Goal: Task Accomplishment & Management: Complete application form

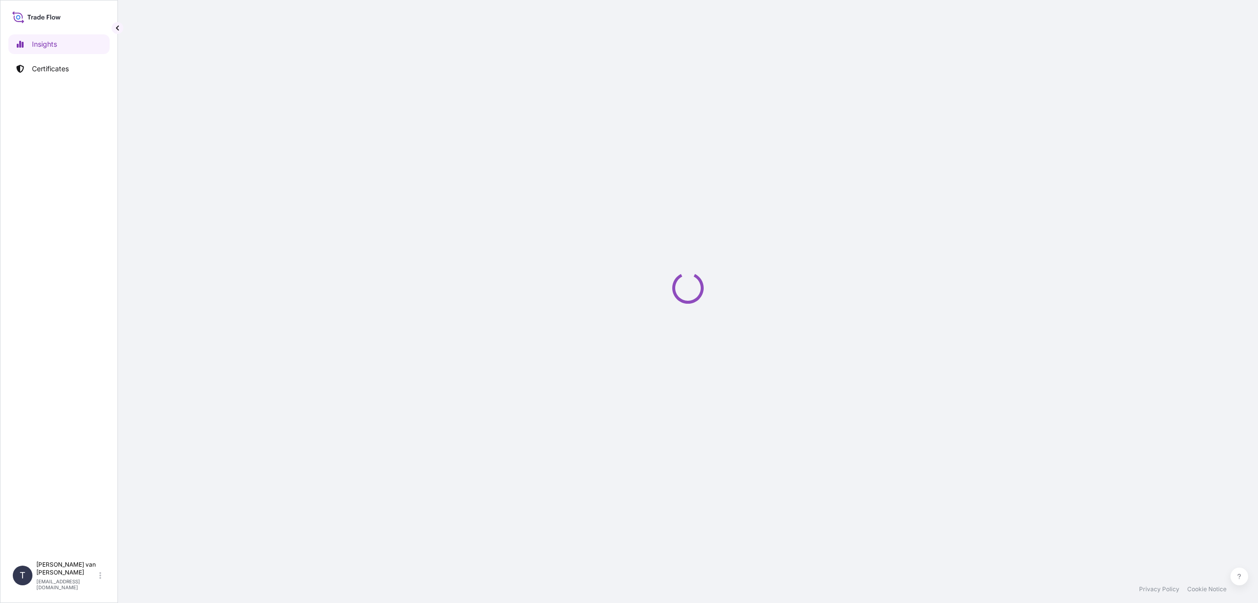
select select "2025"
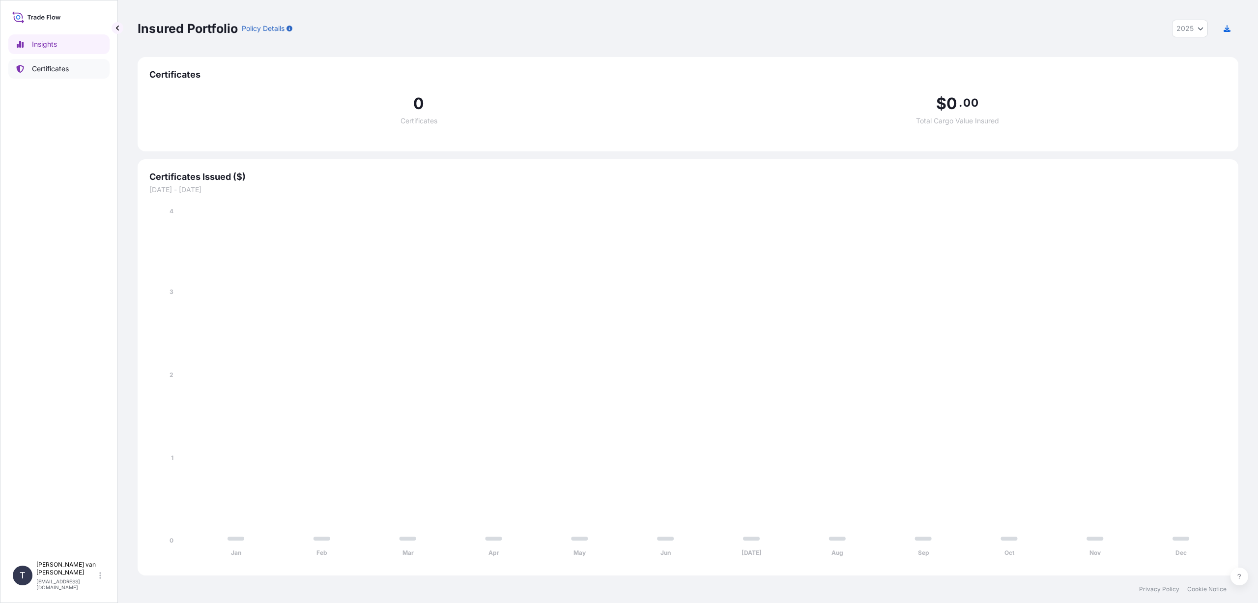
click at [62, 66] on p "Certificates" at bounding box center [50, 69] width 37 height 10
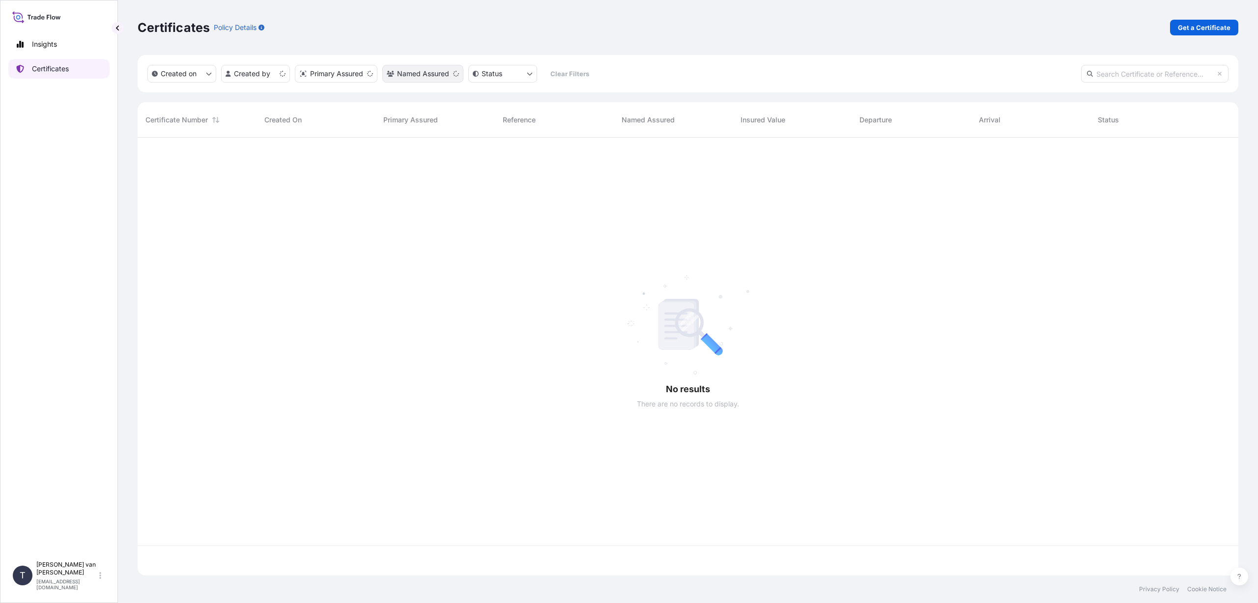
scroll to position [436, 1093]
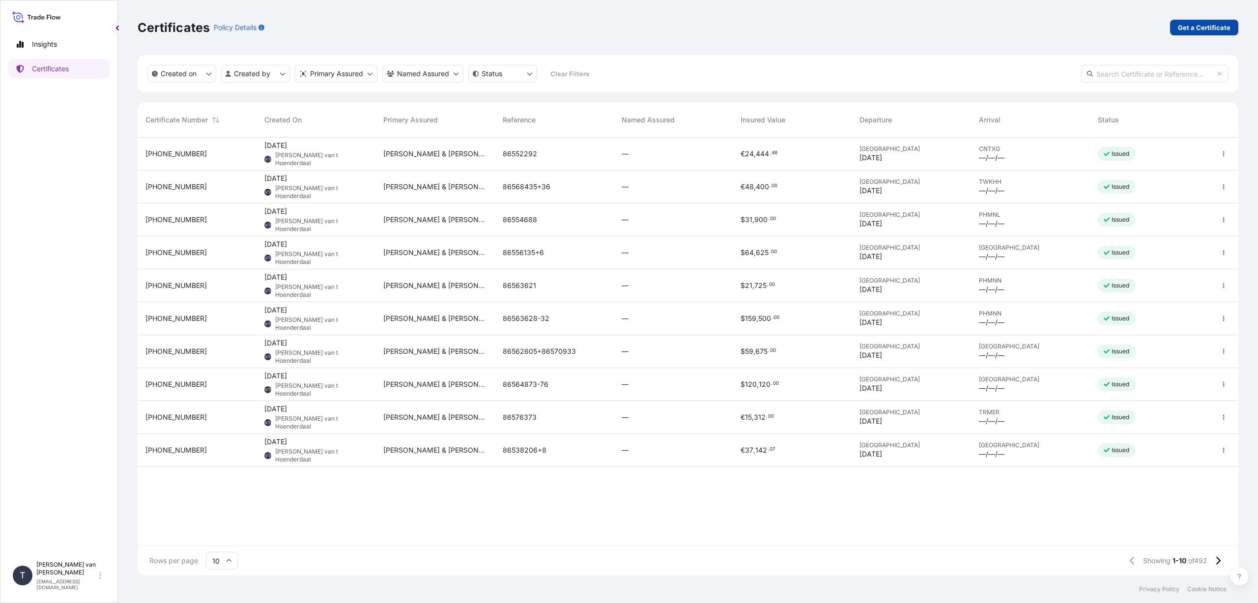
click at [1204, 26] on p "Get a Certificate" at bounding box center [1203, 28] width 53 height 10
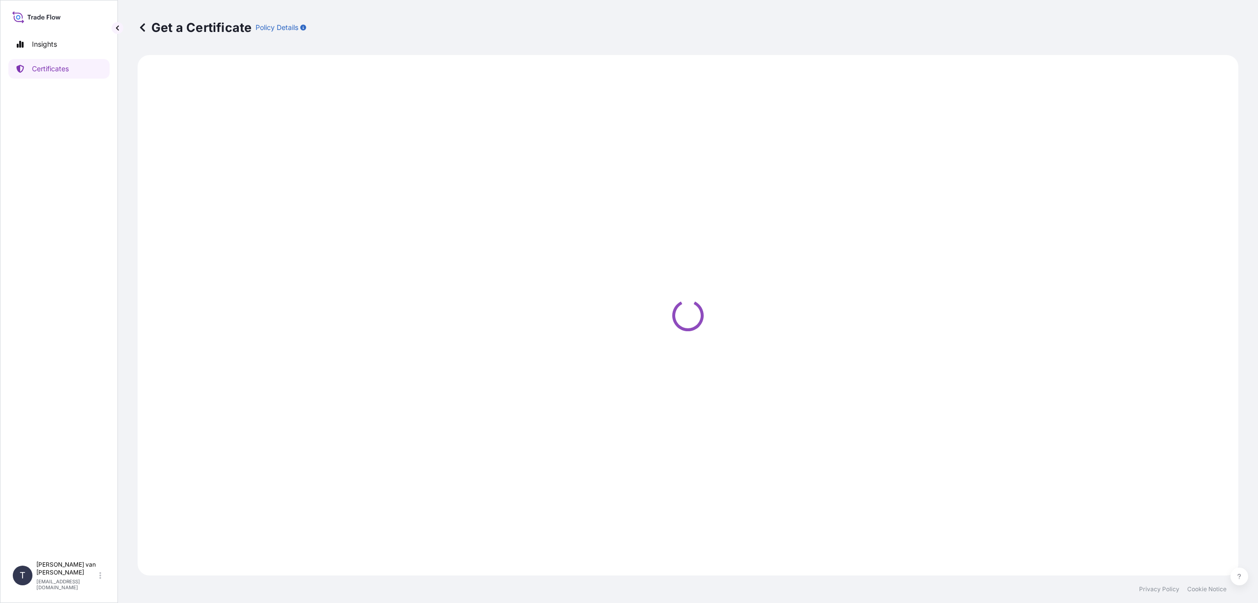
select select "Sea"
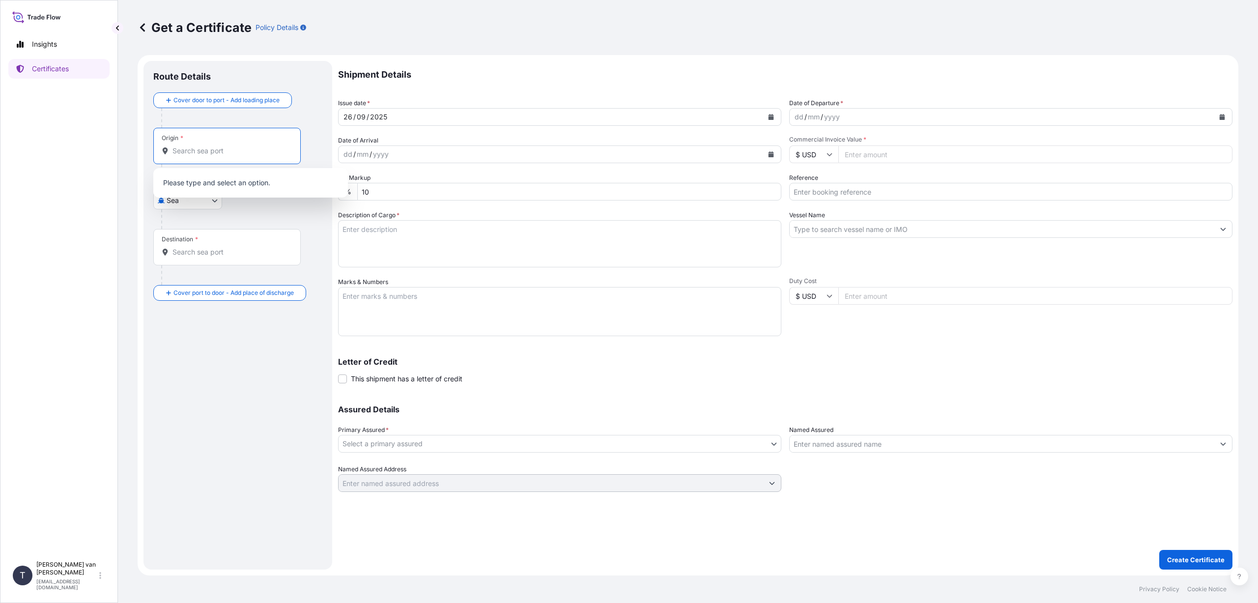
click at [187, 146] on input "Origin *" at bounding box center [230, 151] width 116 height 10
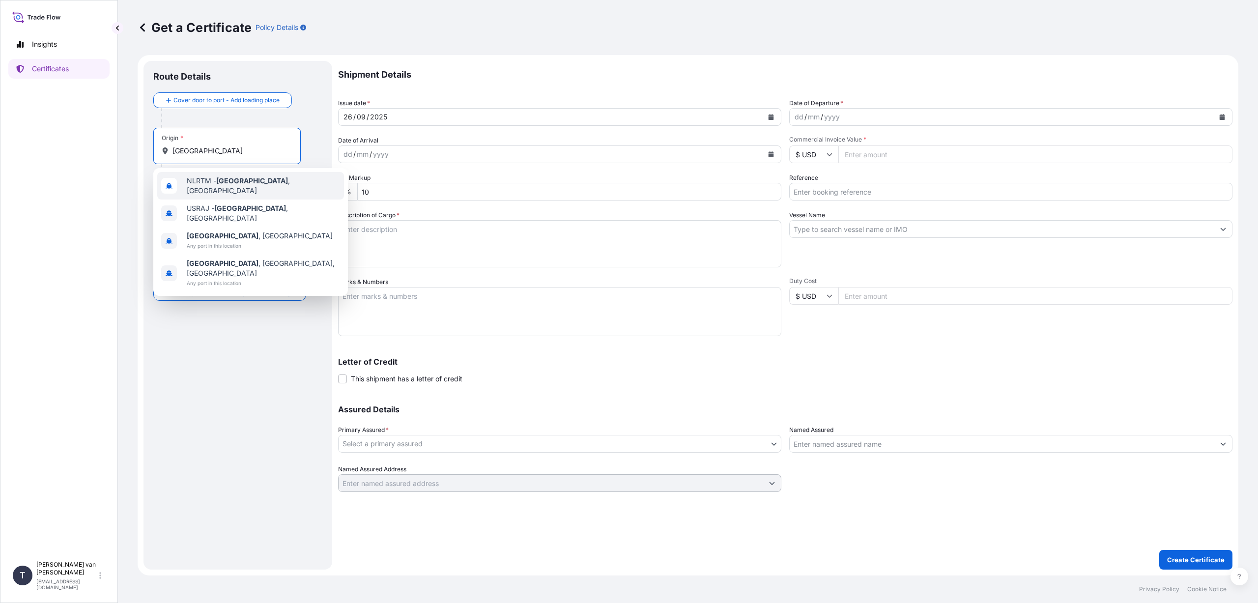
click at [200, 184] on span "NLRTM - [GEOGRAPHIC_DATA] , [GEOGRAPHIC_DATA]" at bounding box center [263, 186] width 153 height 20
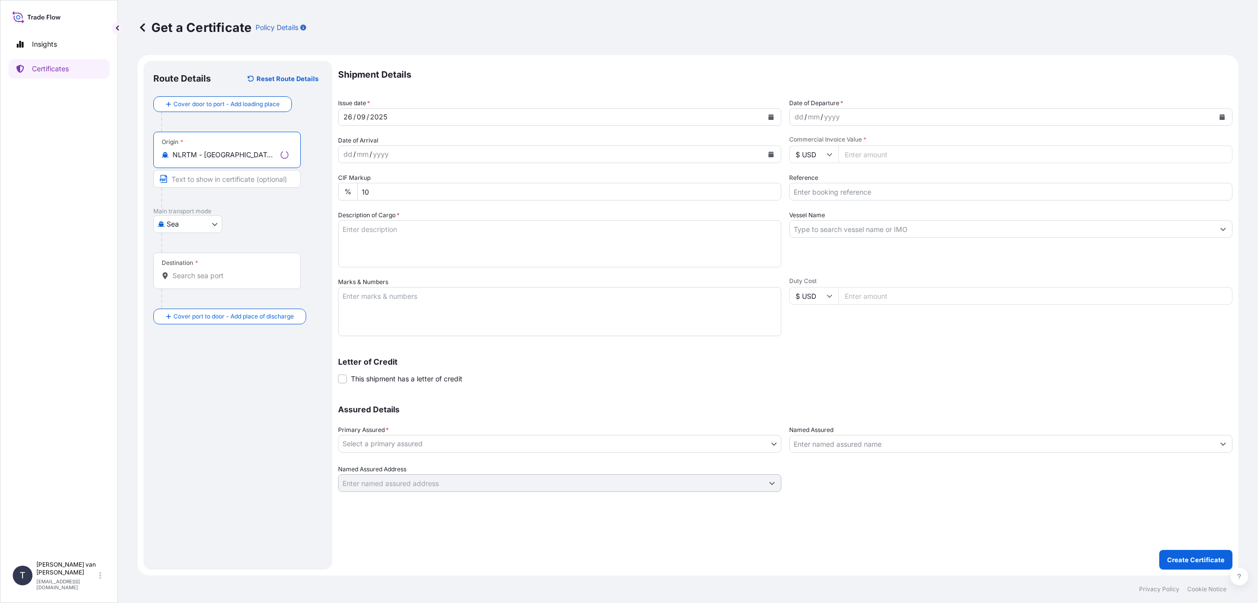
type input "NLRTM - [GEOGRAPHIC_DATA], [GEOGRAPHIC_DATA]"
click at [173, 275] on input "Destination *" at bounding box center [230, 276] width 116 height 10
type input "ZADUR - [GEOGRAPHIC_DATA], [GEOGRAPHIC_DATA]"
click at [770, 117] on icon "Calendar" at bounding box center [770, 117] width 5 height 6
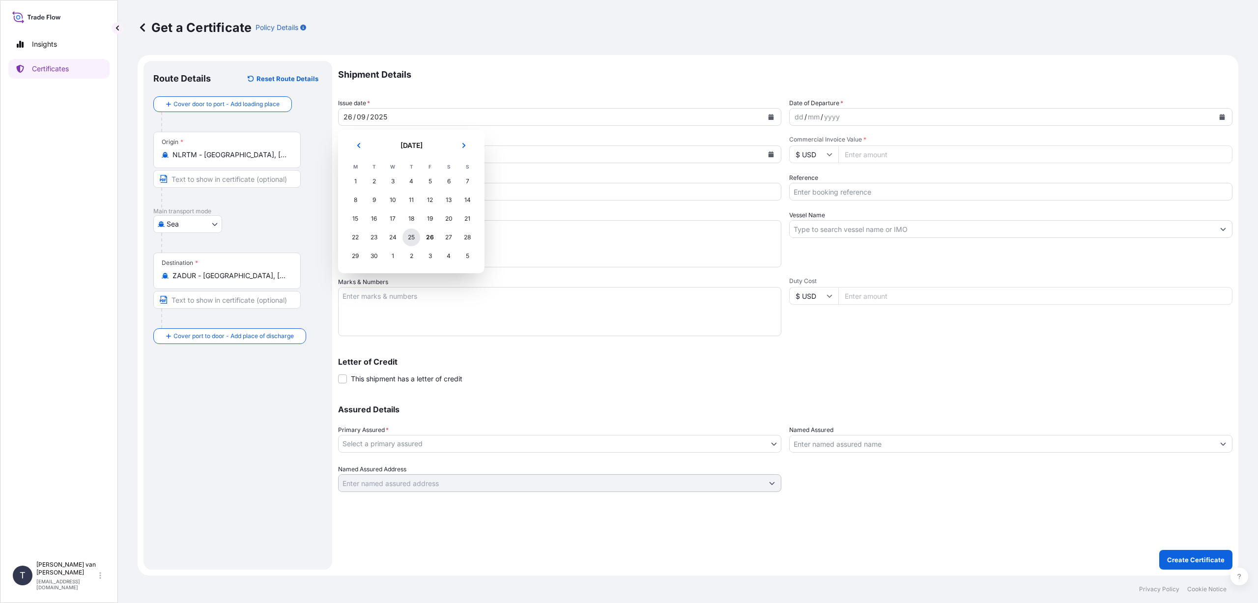
click at [412, 235] on div "25" at bounding box center [411, 237] width 18 height 18
click at [1222, 116] on icon "Calendar" at bounding box center [1222, 117] width 6 height 6
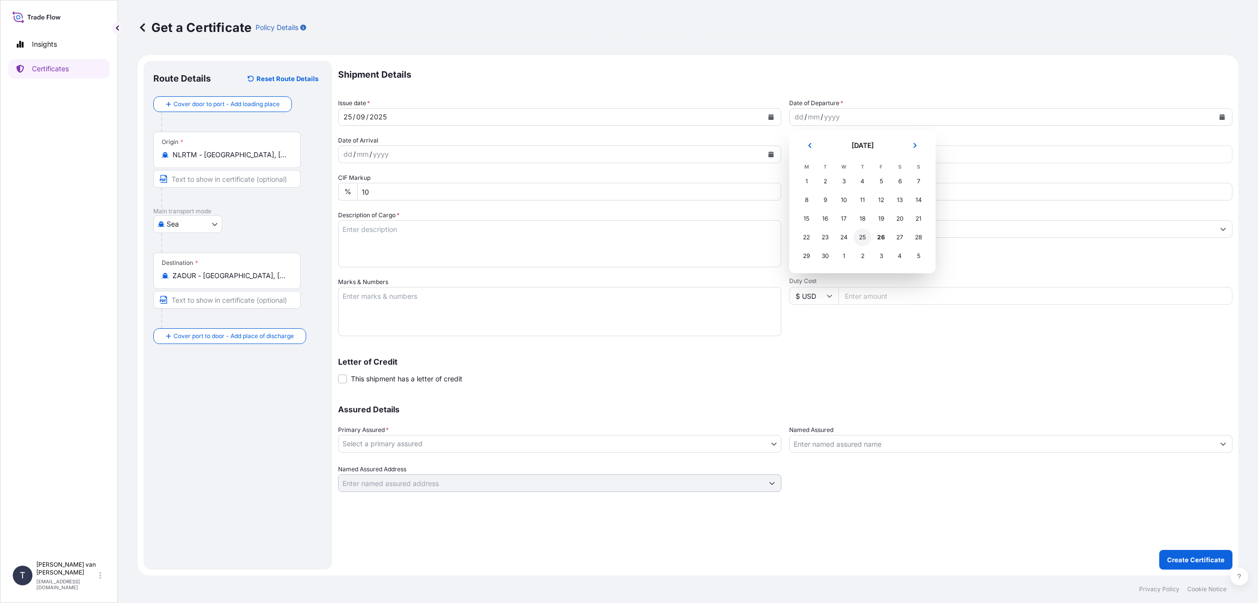
click at [862, 237] on div "25" at bounding box center [862, 237] width 18 height 18
click at [826, 156] on input "$ USD" at bounding box center [813, 154] width 49 height 18
click at [811, 179] on div "€ EUR" at bounding box center [813, 181] width 41 height 19
type input "€ EUR"
click at [869, 161] on input "Commercial Invoice Value *" at bounding box center [1035, 154] width 394 height 18
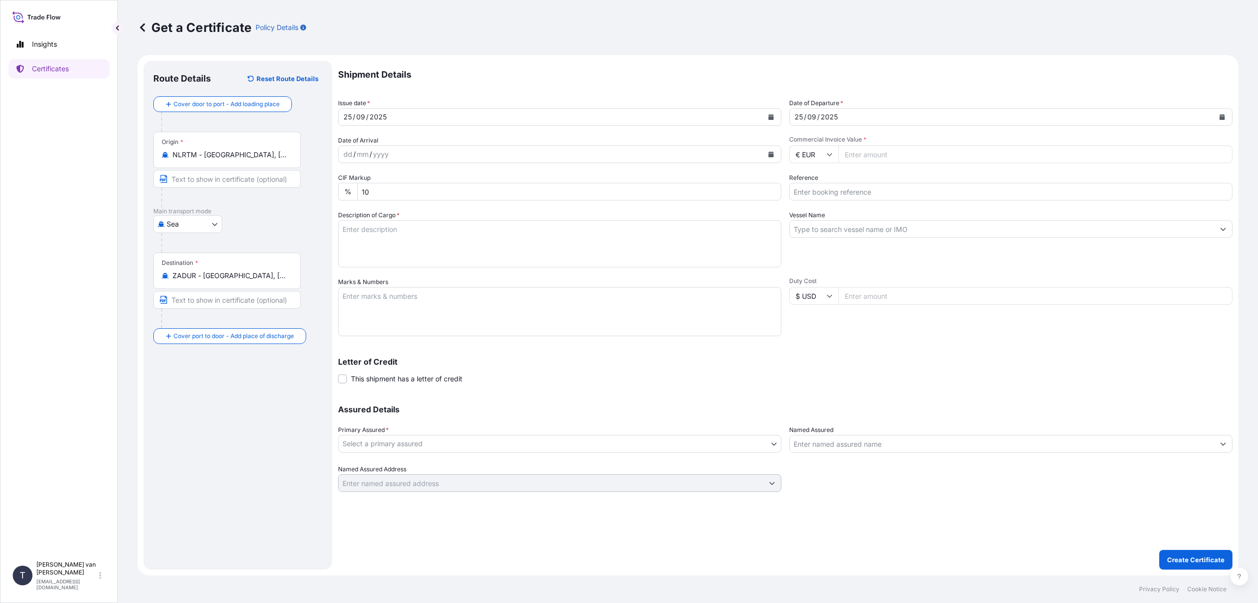
click at [893, 159] on input "Commercial Invoice Value *" at bounding box center [1035, 154] width 394 height 18
type input "52900"
type input "52900.77"
click at [864, 199] on input "Reference" at bounding box center [1010, 192] width 443 height 18
type input "86570853+54+55"
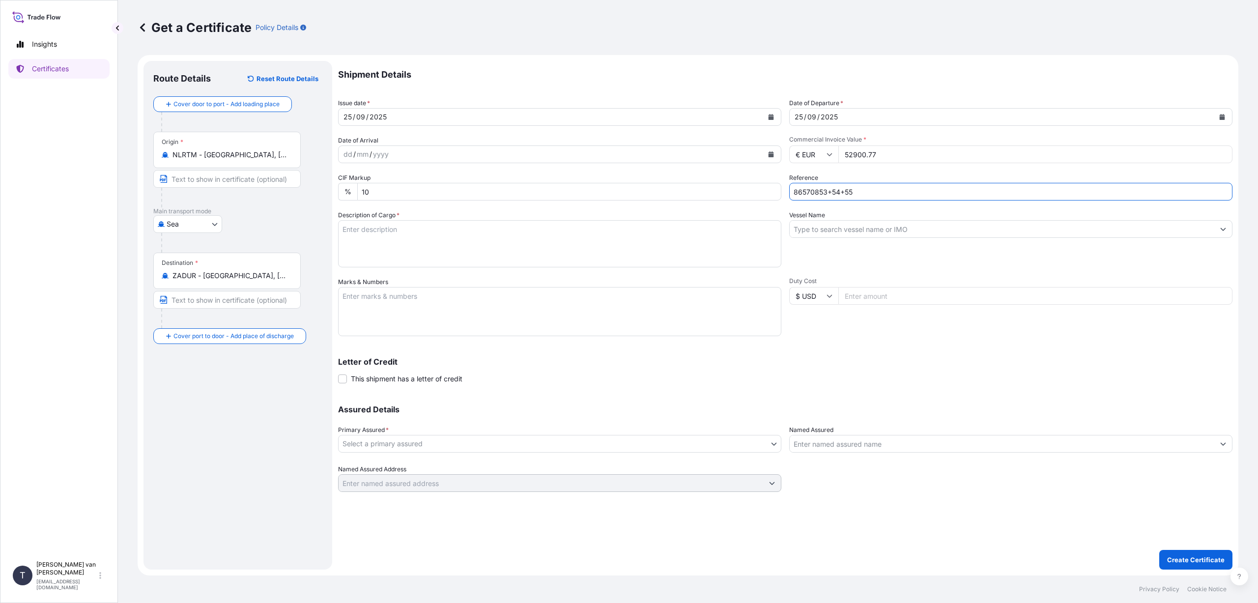
click at [808, 225] on input "Vessel Name" at bounding box center [1001, 229] width 424 height 18
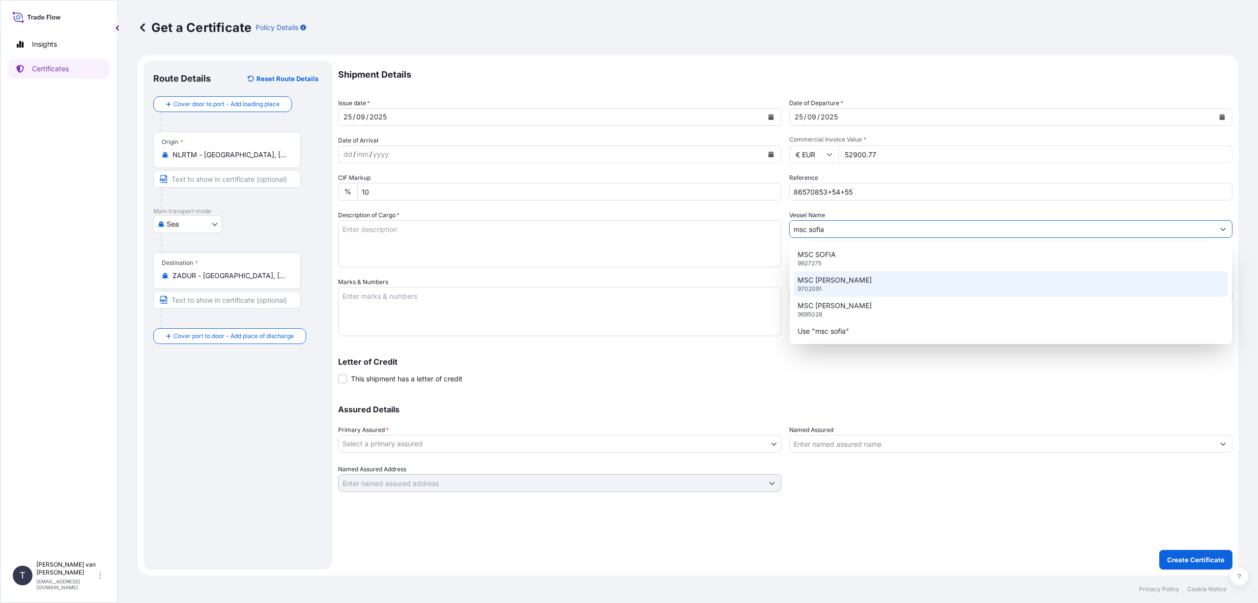
click at [836, 279] on p "MSC [PERSON_NAME]" at bounding box center [834, 280] width 74 height 10
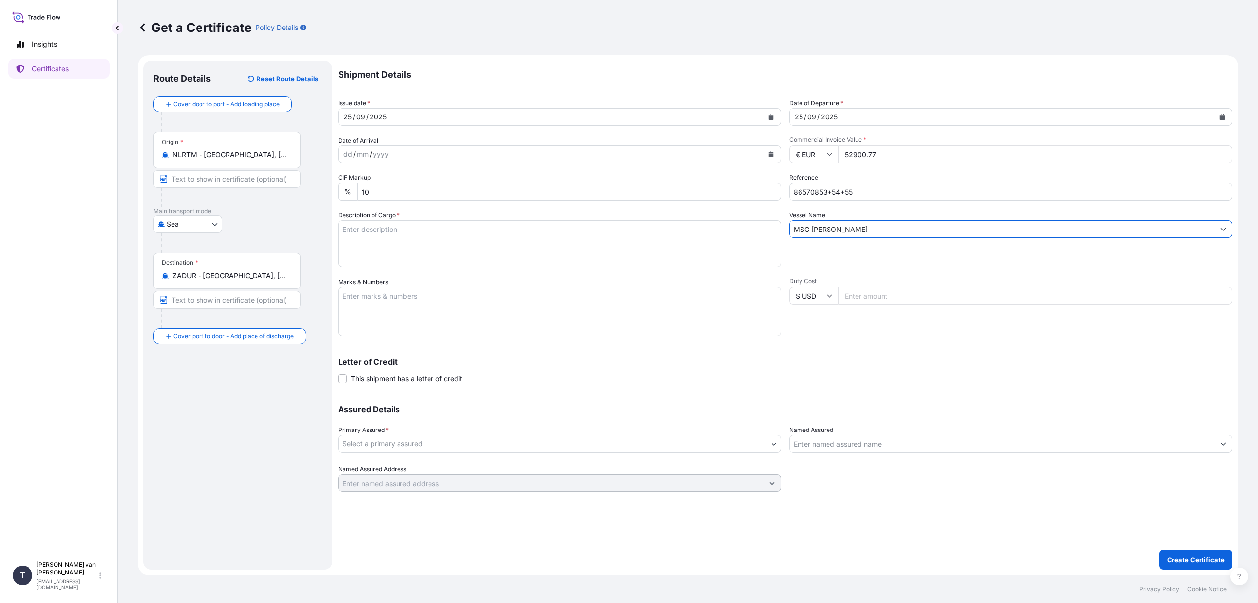
type input "MSC [PERSON_NAME]"
click at [371, 235] on textarea "Description of Cargo *" at bounding box center [559, 243] width 443 height 47
type textarea "3x 20ft container, containing: 2370 bags x 25 kg Resistamyl 347 HScode: 3505105…"
click at [410, 300] on textarea "Marks & Numbers" at bounding box center [559, 311] width 443 height 49
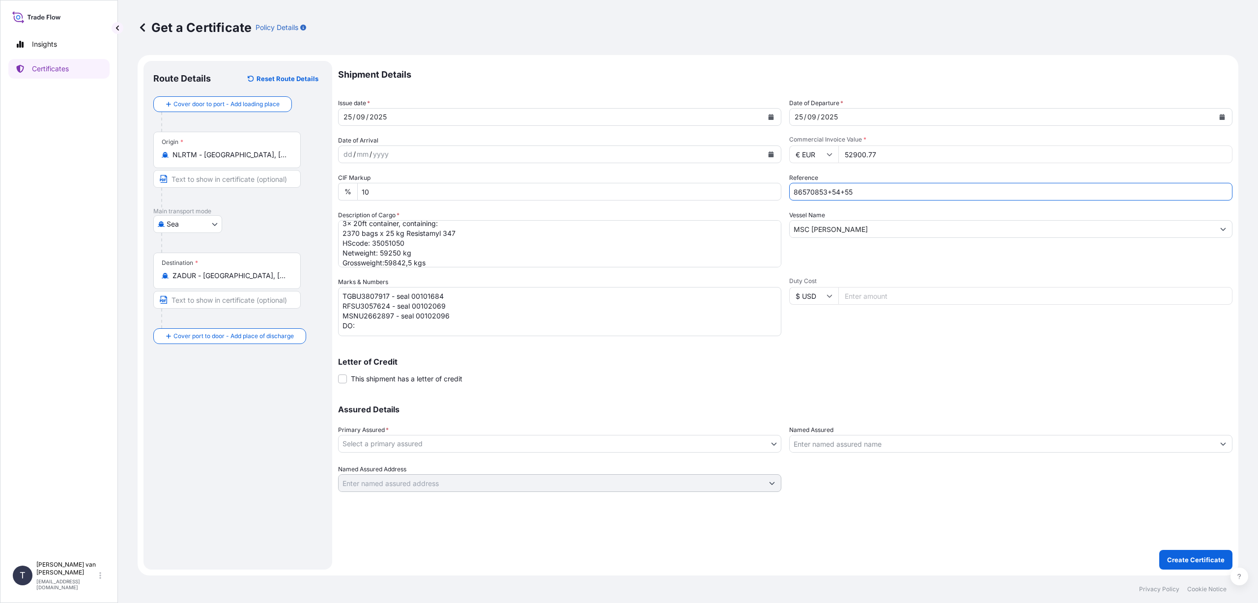
drag, startPoint x: 854, startPoint y: 191, endPoint x: 788, endPoint y: 192, distance: 65.8
click at [788, 192] on div "Shipment Details Issue date * [DATE] Date of Departure * [DATE] Date of Arrival…" at bounding box center [785, 276] width 894 height 431
click at [370, 327] on textarea "TGBU3807917 - seal 00101684 RFSU3057624 - seal 00102069 MSNU2662897 - seal 0010…" at bounding box center [559, 311] width 443 height 49
paste textarea "86570853+54+55"
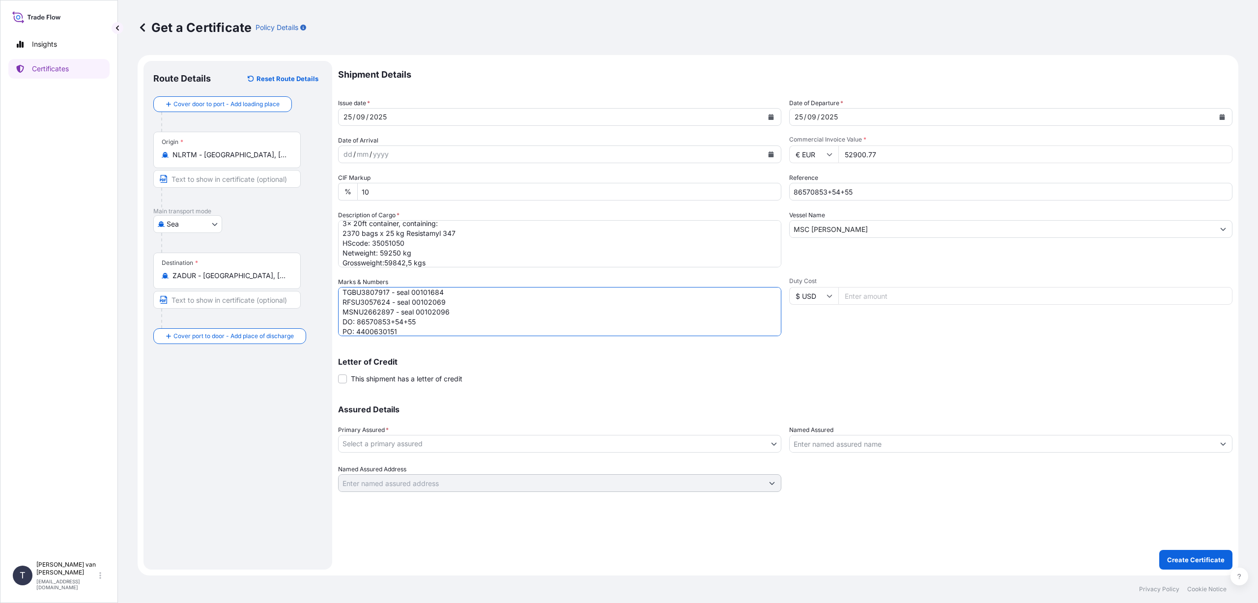
type textarea "TGBU3807917 - seal 00101684 RFSU3057624 - seal 00102069 MSNU2662897 - seal 0010…"
click at [532, 448] on body "Insights Certificates T [PERSON_NAME] van t Hoenderdaal [EMAIL_ADDRESS][DOMAIN_…" at bounding box center [629, 301] width 1258 height 603
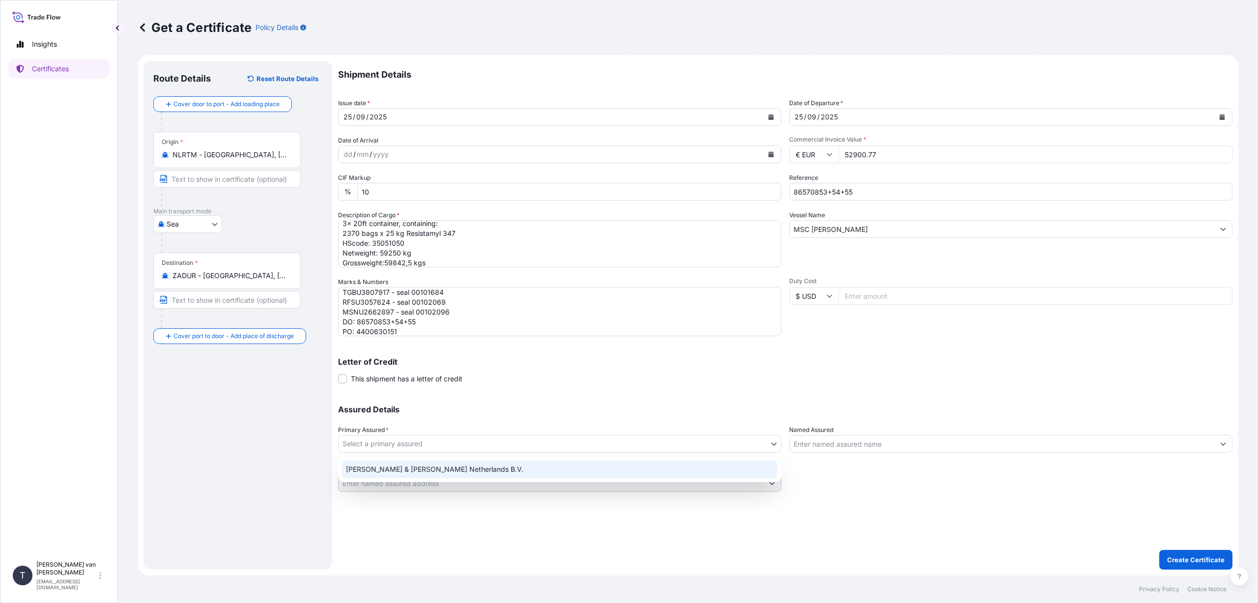
click at [481, 470] on div "[PERSON_NAME] & [PERSON_NAME] Netherlands B.V." at bounding box center [559, 469] width 435 height 18
select select "31666"
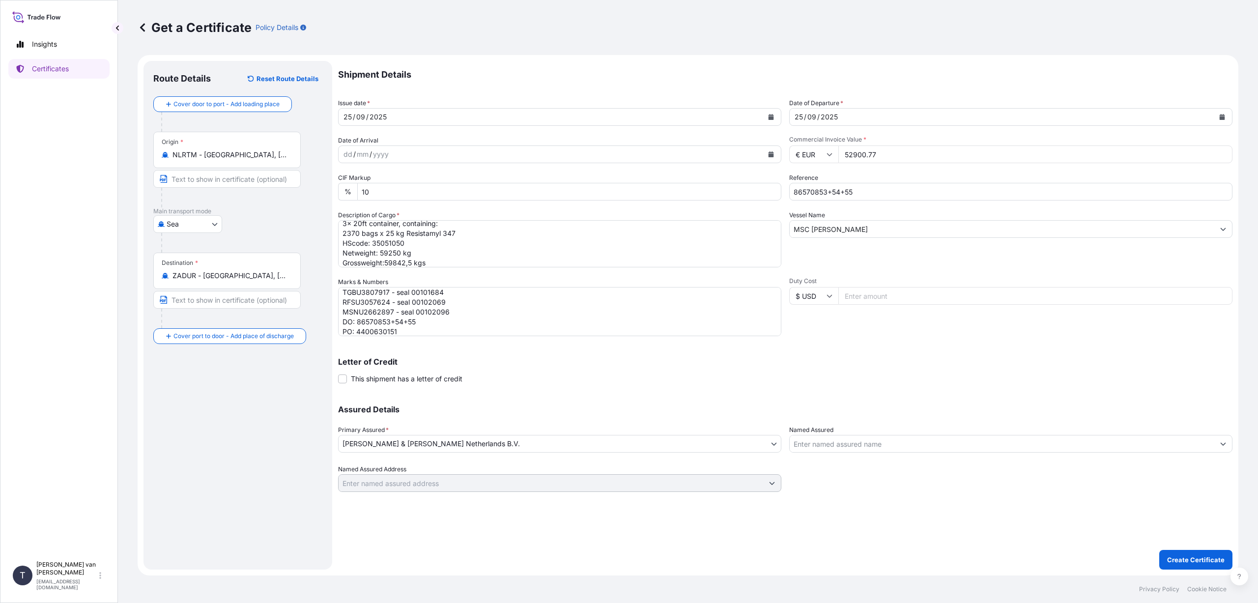
click at [665, 400] on div "Assured Details Primary Assured * [PERSON_NAME] & [PERSON_NAME] Netherlands B.V…" at bounding box center [785, 442] width 894 height 98
click at [1188, 557] on p "Create Certificate" at bounding box center [1195, 560] width 57 height 10
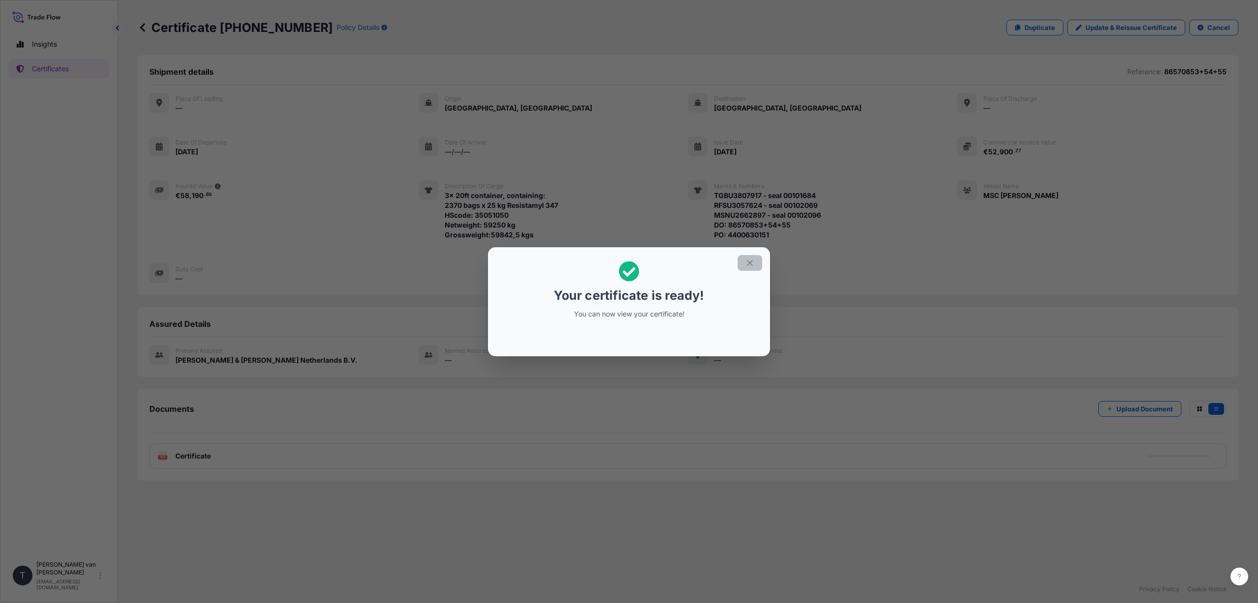
click at [745, 262] on icon "button" at bounding box center [749, 262] width 9 height 9
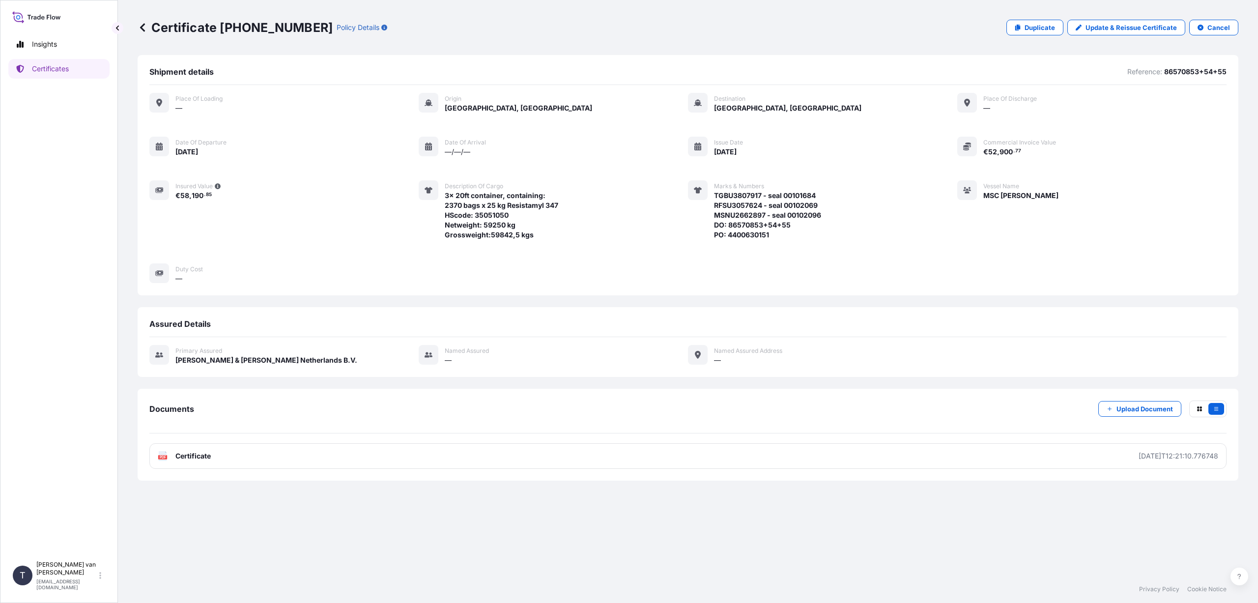
click at [266, 455] on link "PDF Certificate [DATE]T12:21:10.776748" at bounding box center [687, 456] width 1077 height 26
click at [1042, 26] on p "Duplicate" at bounding box center [1039, 28] width 30 height 10
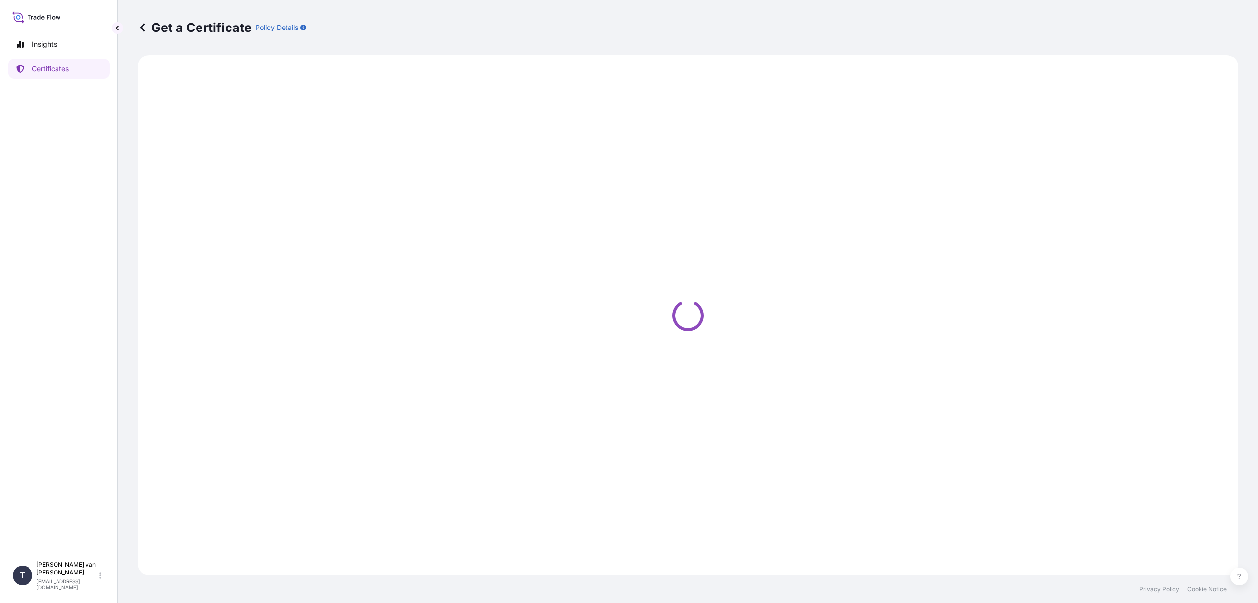
select select "Sea"
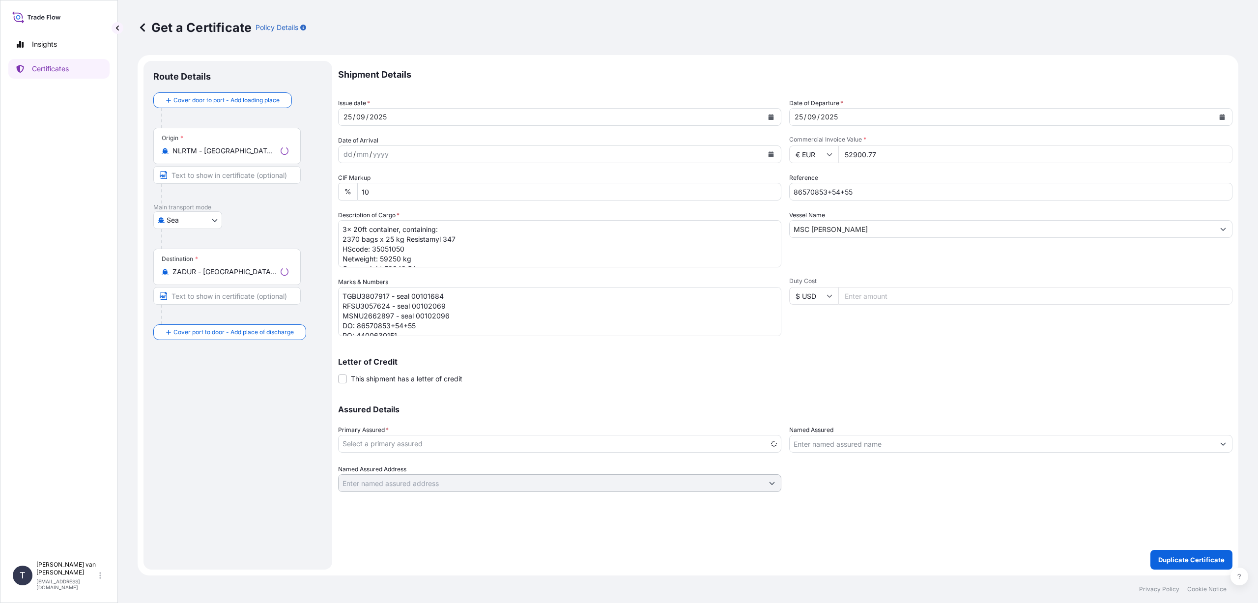
select select "31666"
click at [827, 294] on icon at bounding box center [829, 296] width 6 height 6
drag, startPoint x: 813, startPoint y: 322, endPoint x: 857, endPoint y: 299, distance: 49.9
click at [812, 322] on div "€ EUR" at bounding box center [813, 322] width 41 height 19
type input "€ EUR"
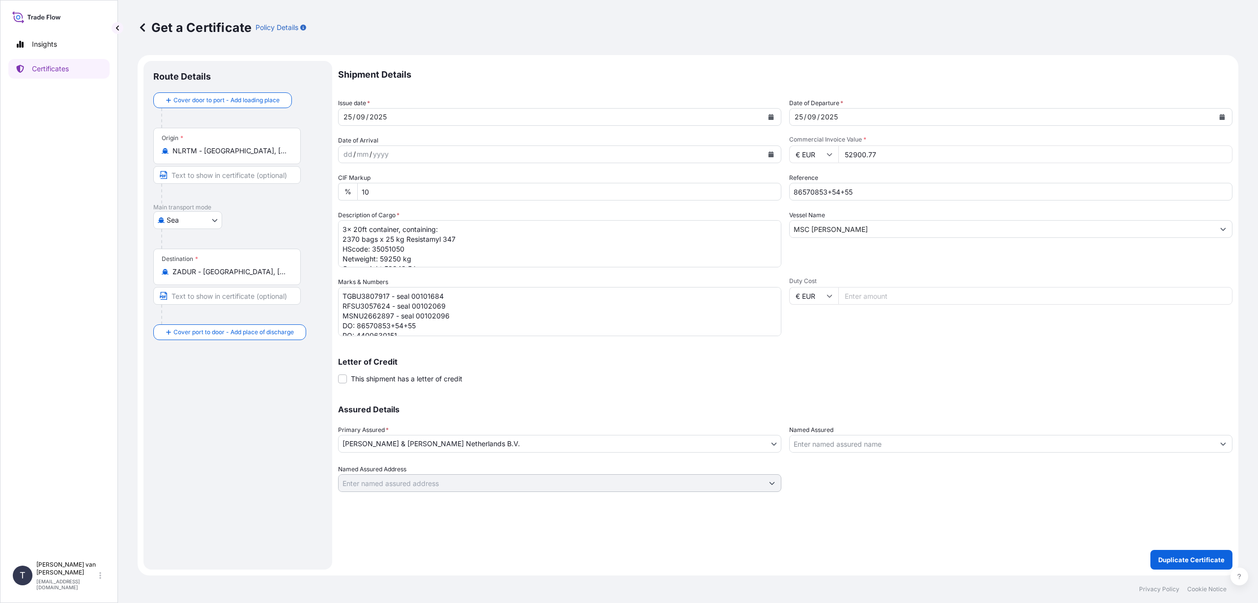
click at [873, 297] on input "Duty Cost" at bounding box center [1035, 296] width 394 height 18
type input "35177"
type input "35177.9"
click at [976, 348] on div "Letter of Credit This shipment has a letter of credit Letter of credit * Letter…" at bounding box center [785, 365] width 894 height 38
drag, startPoint x: 878, startPoint y: 298, endPoint x: 836, endPoint y: 297, distance: 42.2
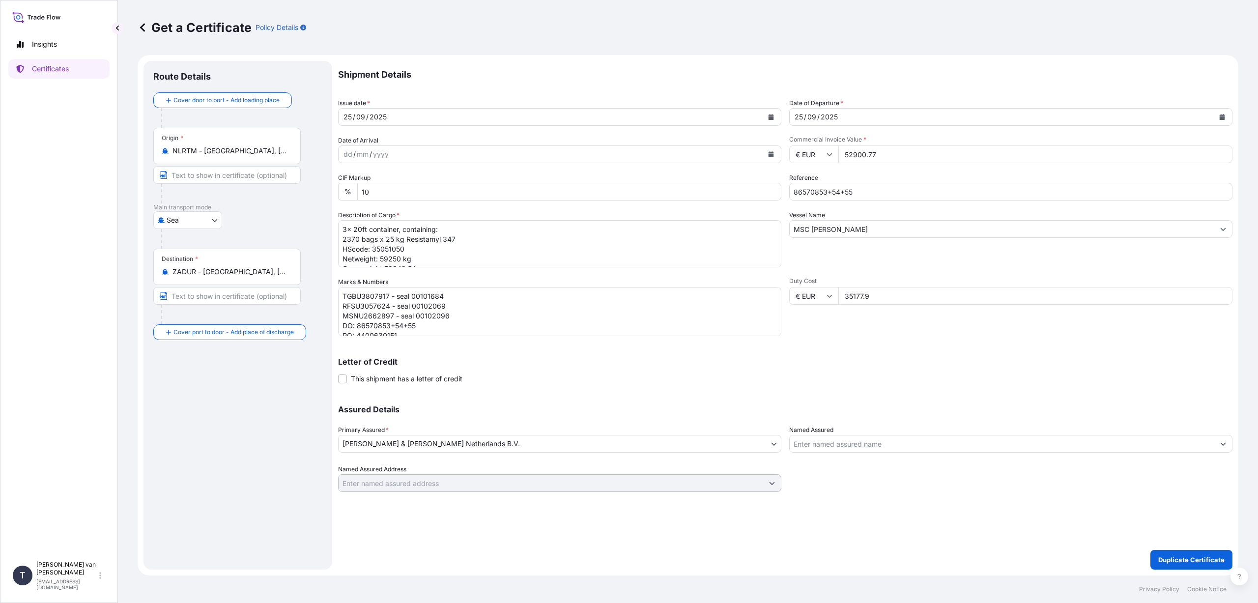
click at [836, 297] on div "€ EUR 35177.9" at bounding box center [1010, 296] width 443 height 18
click at [882, 153] on input "52900.77" at bounding box center [1035, 154] width 394 height 18
click at [847, 155] on input "535177" at bounding box center [1035, 154] width 394 height 18
click at [865, 155] on input "35177" at bounding box center [1035, 154] width 394 height 18
click at [845, 154] on input "5177.9" at bounding box center [1035, 154] width 394 height 18
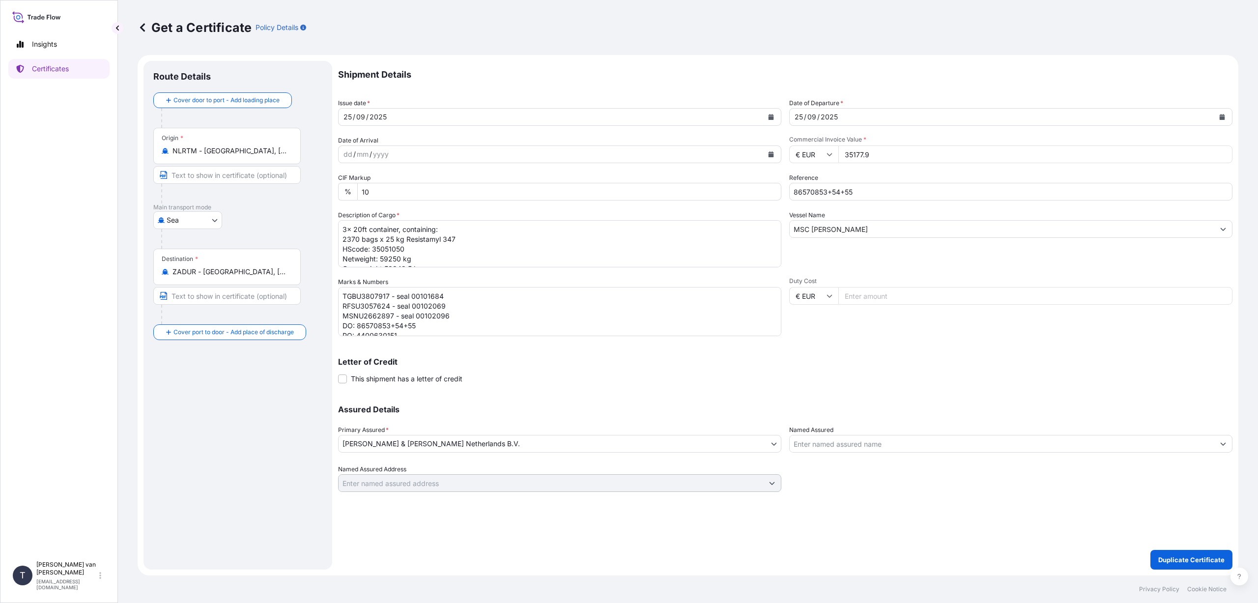
type input "35177.9"
click at [916, 340] on div "Shipment Details Issue date * [DATE] Date of Departure * [DATE] Date of Arrival…" at bounding box center [785, 276] width 894 height 431
click at [854, 194] on input "86570853+54+55" at bounding box center [1010, 192] width 443 height 18
type input "86565531+32"
drag, startPoint x: 346, startPoint y: 229, endPoint x: 340, endPoint y: 229, distance: 5.4
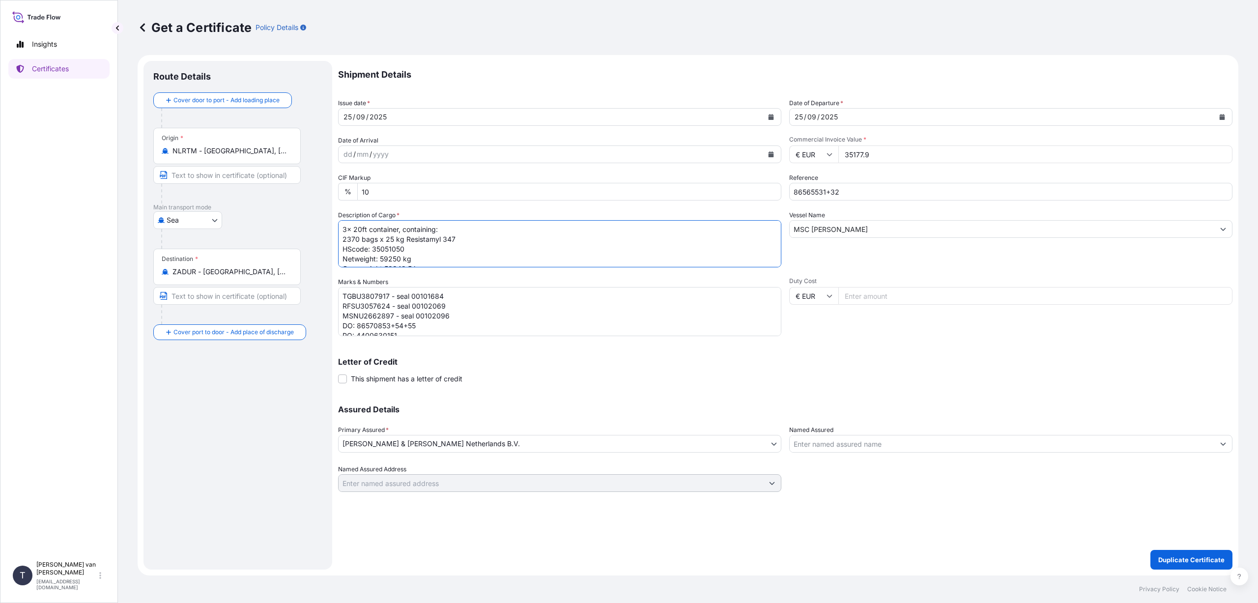
click at [340, 229] on textarea "3x 20ft container, containing: 2370 bags x 25 kg Resistamyl 347 HScode: 3505105…" at bounding box center [559, 243] width 443 height 47
click at [360, 238] on textarea "3x 20ft container, containing: 2370 bags x 25 kg Resistamyl 347 HScode: 3505105…" at bounding box center [559, 243] width 443 height 47
click at [471, 257] on textarea "3x 20ft container, containing: 2370 bags x 25 kg Resistamyl 347 HScode: 3505105…" at bounding box center [559, 243] width 443 height 47
drag, startPoint x: 399, startPoint y: 259, endPoint x: 420, endPoint y: 260, distance: 20.7
click at [399, 258] on textarea "3x 20ft container, containing: 2370 bags x 25 kg Resistamyl 347 HScode: 3505105…" at bounding box center [559, 243] width 443 height 47
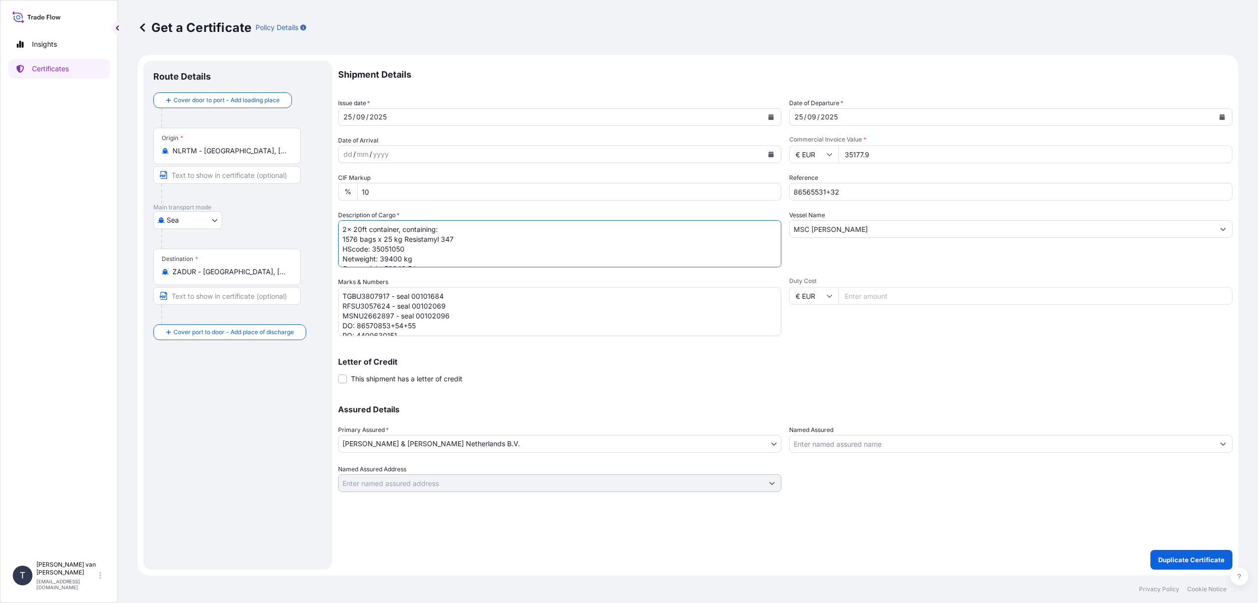
click at [470, 263] on textarea "3x 20ft container, containing: 2370 bags x 25 kg Resistamyl 347 HScode: 3505105…" at bounding box center [559, 243] width 443 height 47
click at [413, 258] on textarea "3x 20ft container, containing: 2370 bags x 25 kg Resistamyl 347 HScode: 3505105…" at bounding box center [559, 243] width 443 height 47
type textarea "2x 20ft container, containing: 1576 bags x 25 kg Resistamyl 347 HScode: 3505105…"
click at [565, 364] on p "Letter of Credit" at bounding box center [785, 362] width 894 height 8
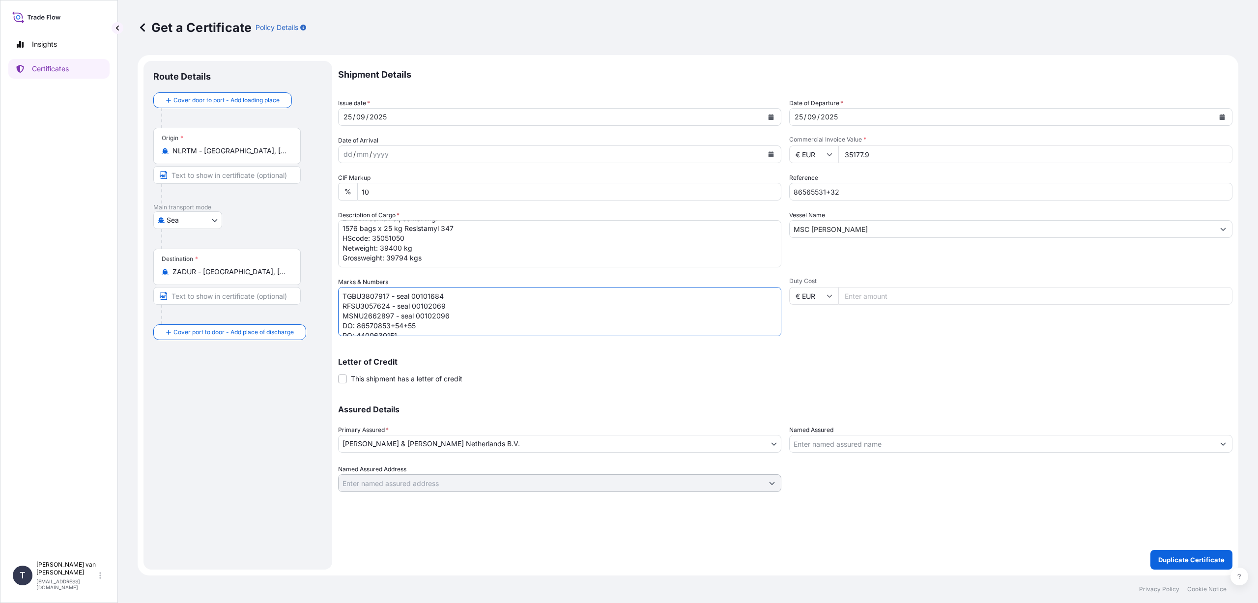
drag, startPoint x: 452, startPoint y: 317, endPoint x: 341, endPoint y: 313, distance: 111.1
click at [341, 313] on textarea "TGBU3807917 - seal 00101684 RFSU3057624 - seal 00102069 MSNU2662897 - seal 0010…" at bounding box center [559, 311] width 443 height 49
click at [389, 293] on textarea "TGBU3807917 - seal 00101684 RFSU3057624 - seal 00102069 MSNU2662897 - seal 0010…" at bounding box center [559, 311] width 443 height 49
click at [447, 299] on textarea "TGBU3807917 - seal 00101684 RFSU3057624 - seal 00102069 MSNU2662897 - seal 0010…" at bounding box center [559, 311] width 443 height 49
click at [390, 306] on textarea "TGBU3807917 - seal 00101684 RFSU3057624 - seal 00102069 MSNU2662897 - seal 0010…" at bounding box center [559, 311] width 443 height 49
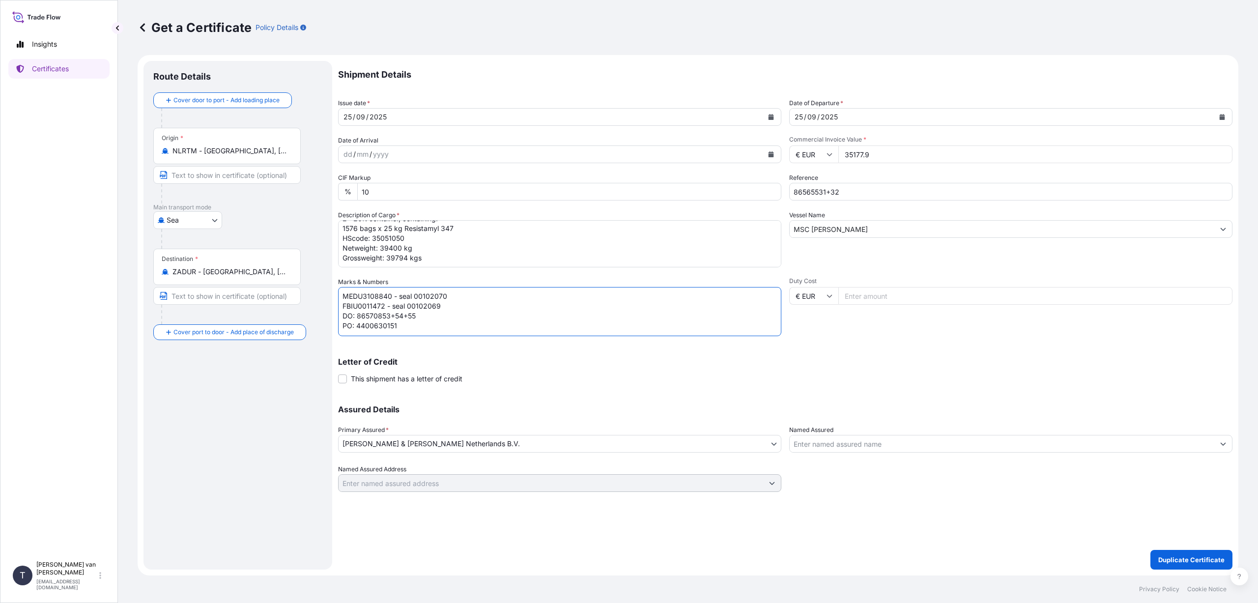
click at [440, 309] on textarea "TGBU3807917 - seal 00101684 RFSU3057624 - seal 00102069 MSNU2662897 - seal 0010…" at bounding box center [559, 311] width 443 height 49
click at [465, 352] on div "Letter of Credit This shipment has a letter of credit Letter of credit * Letter…" at bounding box center [785, 365] width 894 height 38
click at [422, 315] on textarea "TGBU3807917 - seal 00101684 RFSU3057624 - seal 00102069 MSNU2662897 - seal 0010…" at bounding box center [559, 311] width 443 height 49
click at [396, 328] on textarea "TGBU3807917 - seal 00101684 RFSU3057624 - seal 00102069 MSNU2662897 - seal 0010…" at bounding box center [559, 311] width 443 height 49
type textarea "MEDU3108840 - seal 00102070 FBIU0011472 - seal 00102084 DO: 86565531+32 PO: 440…"
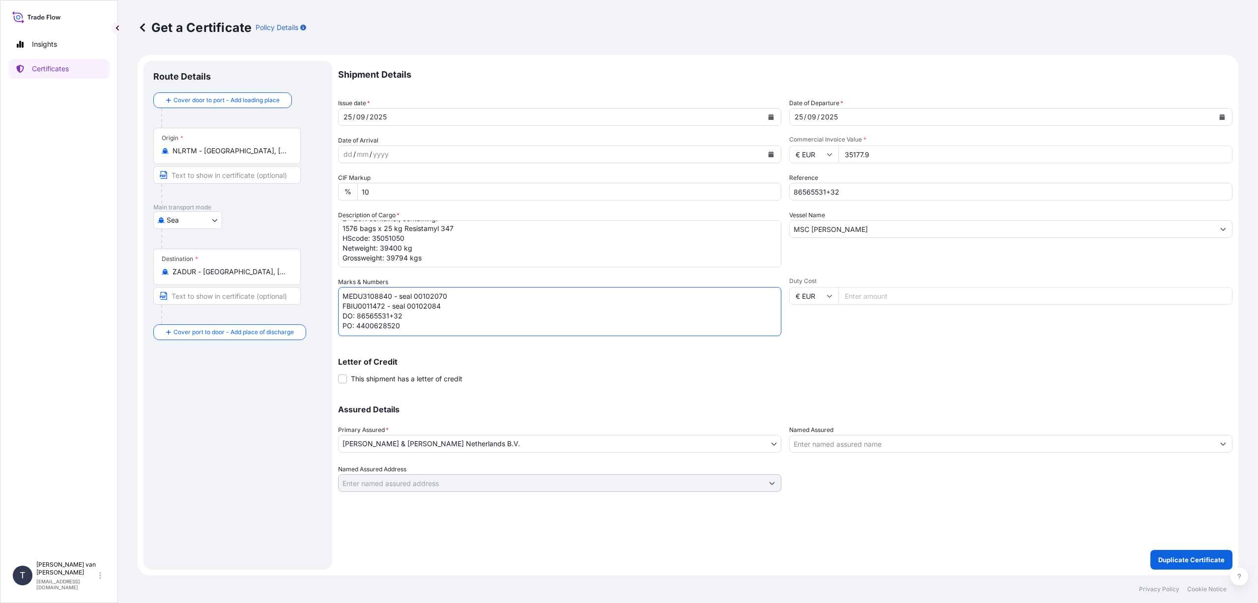
click at [723, 384] on div "Shipment Details Issue date * [DATE] Date of Departure * [DATE] Date of Arrival…" at bounding box center [785, 276] width 894 height 431
click at [1172, 558] on p "Duplicate Certificate" at bounding box center [1191, 560] width 66 height 10
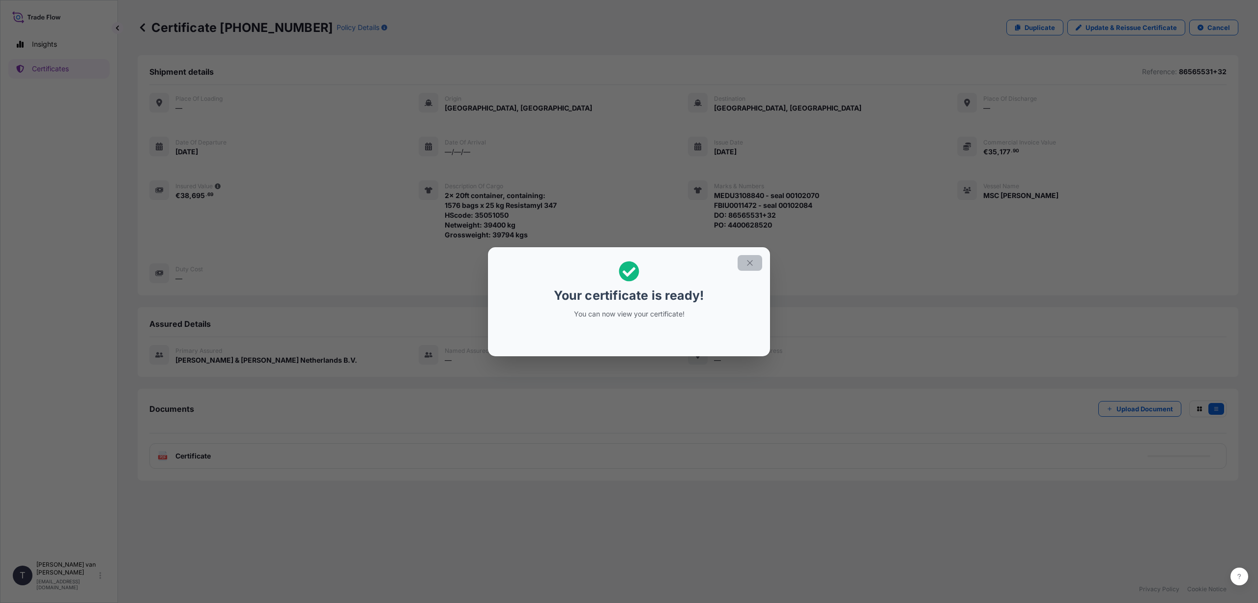
click at [750, 261] on icon "button" at bounding box center [749, 262] width 9 height 9
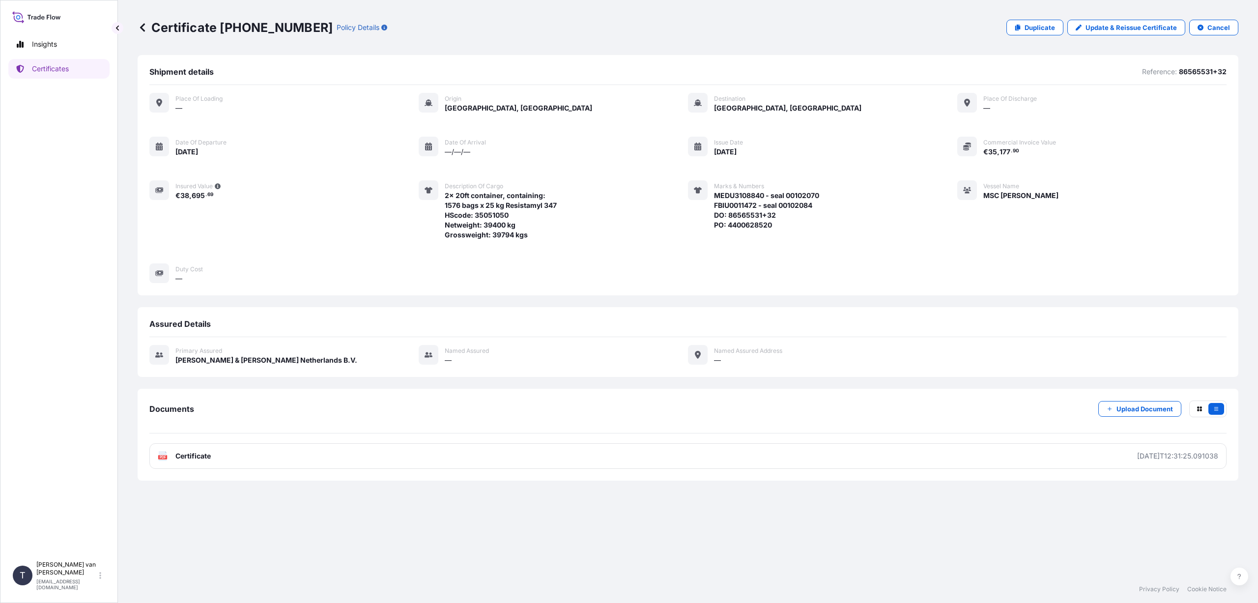
click at [267, 455] on link "PDF Certificate [DATE]T12:31:25.091038" at bounding box center [687, 456] width 1077 height 26
click at [1022, 24] on link "Duplicate" at bounding box center [1034, 28] width 57 height 16
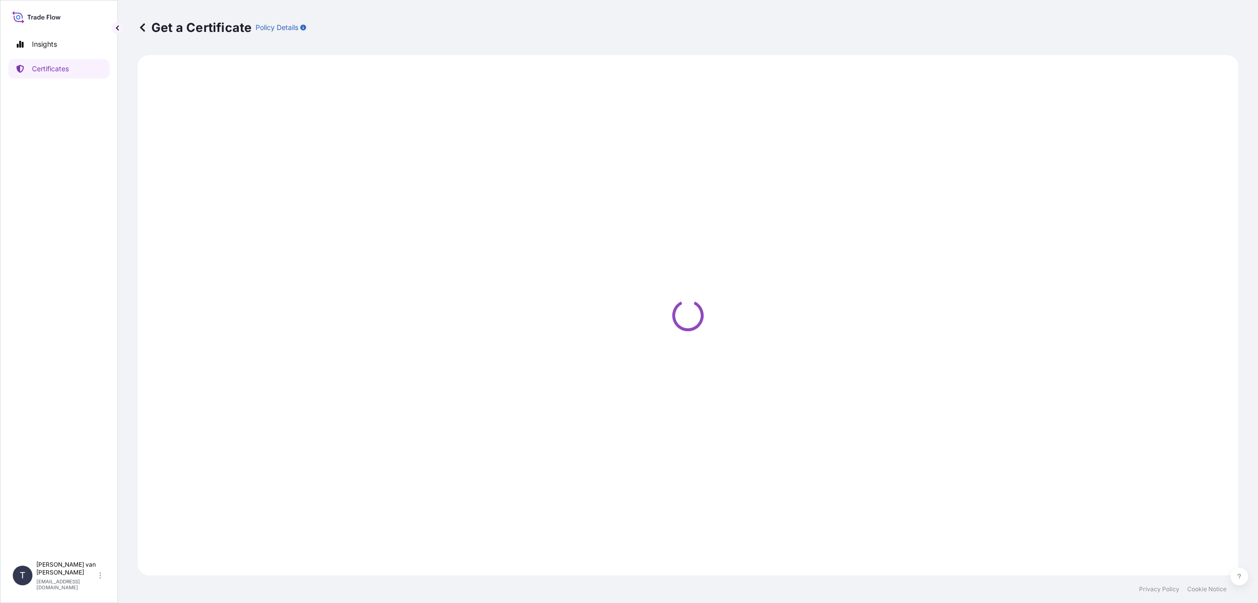
select select "Sea"
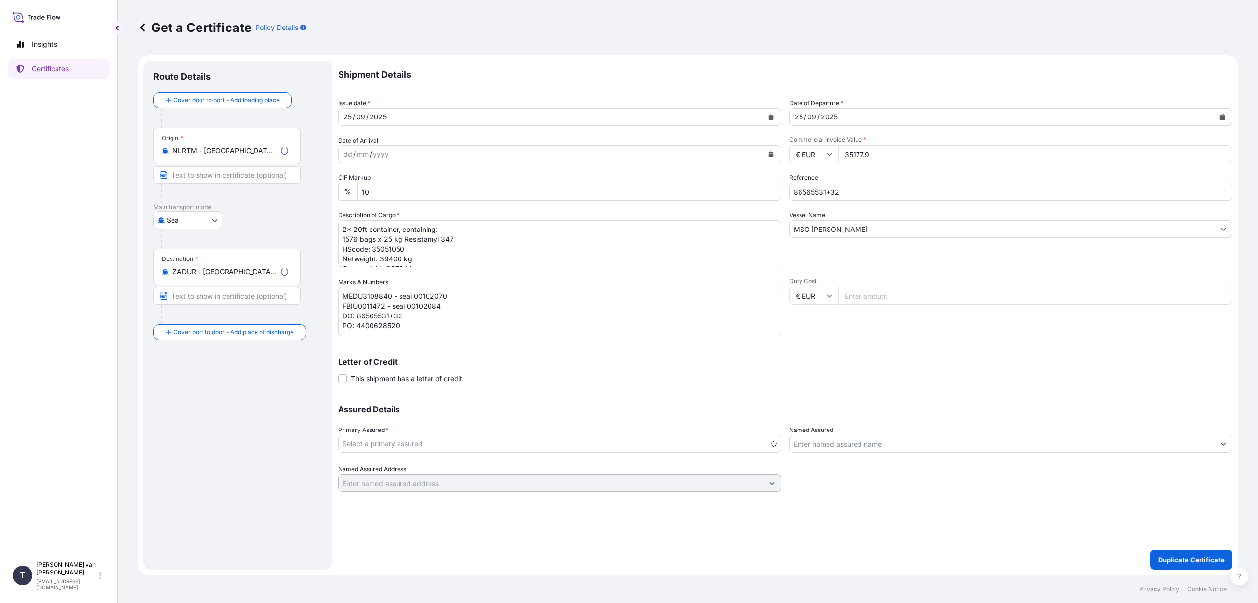
select select "31666"
click at [874, 154] on input "35177.9" at bounding box center [1035, 154] width 394 height 18
click at [848, 155] on input "310581.63" at bounding box center [1035, 154] width 394 height 18
type input "10581.63"
click at [910, 313] on div "Duty Cost € EUR" at bounding box center [1010, 306] width 443 height 59
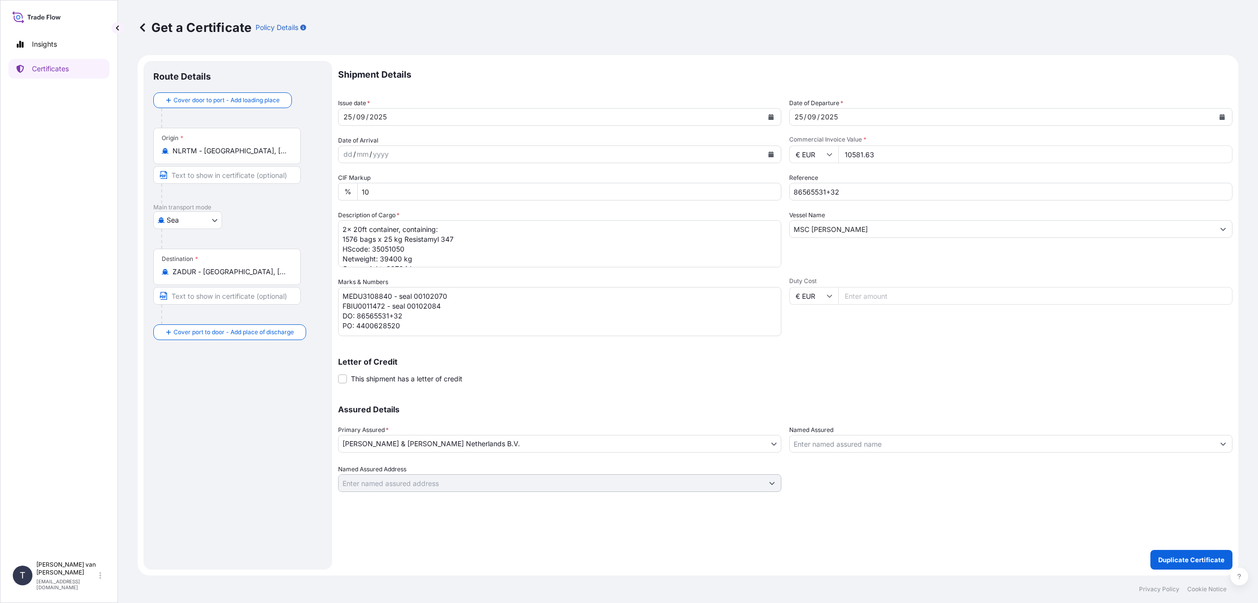
click at [843, 190] on input "86565531+32" at bounding box center [1010, 192] width 443 height 18
type input "86538907"
drag, startPoint x: 347, startPoint y: 230, endPoint x: 339, endPoint y: 228, distance: 7.5
click at [339, 228] on textarea "2x 20ft container, containing: 1576 bags x 25 kg Resistamyl 347 HScode: 3505105…" at bounding box center [559, 243] width 443 height 47
click at [356, 239] on textarea "2x 20ft container, containing: 1576 bags x 25 kg Resistamyl 347 HScode: 3505105…" at bounding box center [559, 243] width 443 height 47
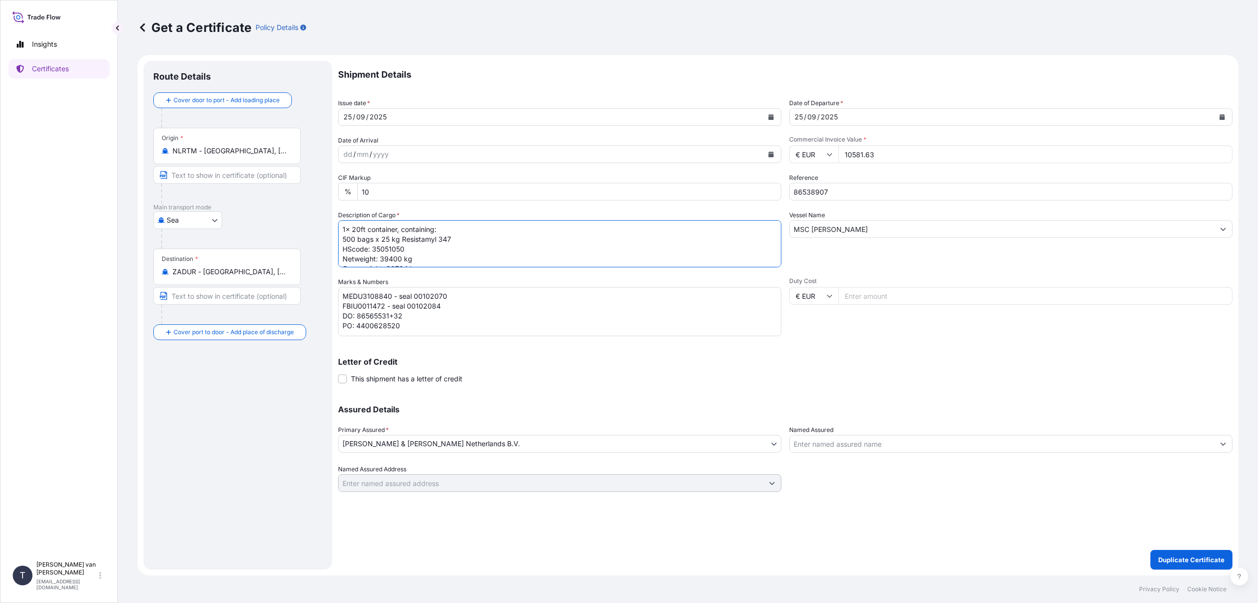
click at [448, 234] on textarea "2x 20ft container, containing: 1576 bags x 25 kg Resistamyl 347 HScode: 3505105…" at bounding box center [559, 243] width 443 height 47
click at [452, 239] on textarea "2x 20ft container, containing: 1576 bags x 25 kg Resistamyl 347 HScode: 3505105…" at bounding box center [559, 243] width 443 height 47
click at [401, 258] on textarea "2x 20ft container, containing: 1576 bags x 25 kg Resistamyl 347 HScode: 3505105…" at bounding box center [559, 243] width 443 height 47
click at [436, 258] on textarea "2x 20ft container, containing: 1576 bags x 25 kg Resistamyl 347 HScode: 3505105…" at bounding box center [559, 243] width 443 height 47
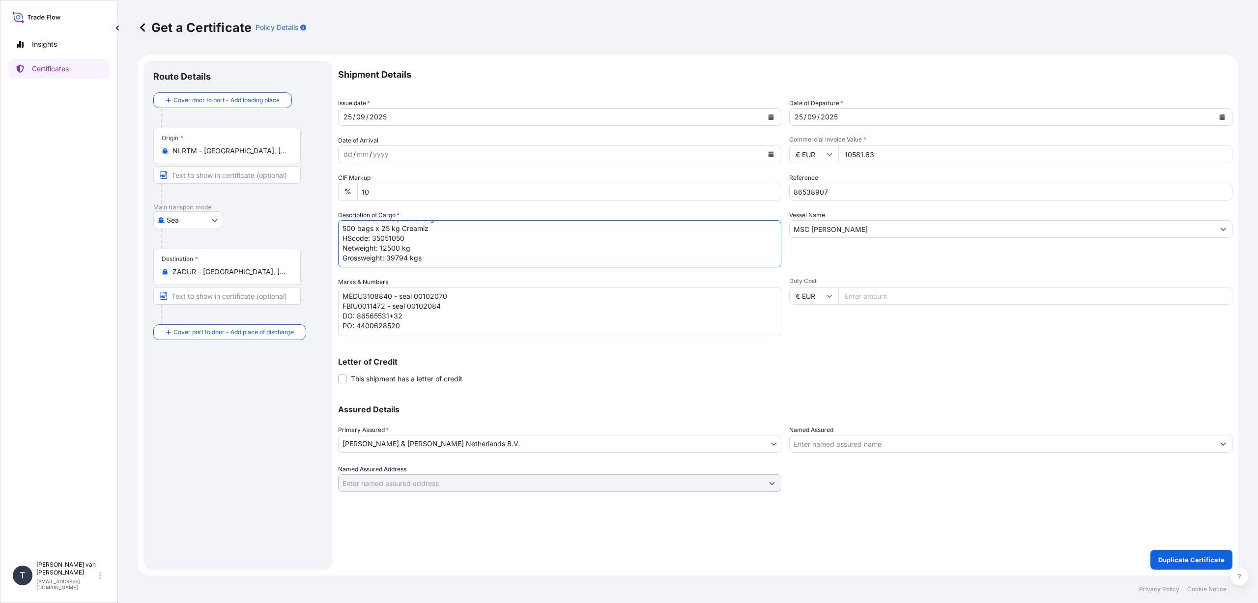
click at [407, 259] on textarea "2x 20ft container, containing: 1576 bags x 25 kg Resistamyl 347 HScode: 3505105…" at bounding box center [559, 243] width 443 height 47
type textarea "1x 20ft container, containing: 500 bags x 25 kg Creamiz HScode: 35051050 Netwei…"
drag, startPoint x: 441, startPoint y: 306, endPoint x: 344, endPoint y: 309, distance: 96.3
click at [344, 309] on textarea "MEDU3108840 - seal 00102070 FBIU0011472 - seal 00102084 DO: 86565531+32 PO: 440…" at bounding box center [559, 311] width 443 height 49
click at [451, 245] on textarea "2x 20ft container, containing: 1576 bags x 25 kg Resistamyl 347 HScode: 3505105…" at bounding box center [559, 243] width 443 height 47
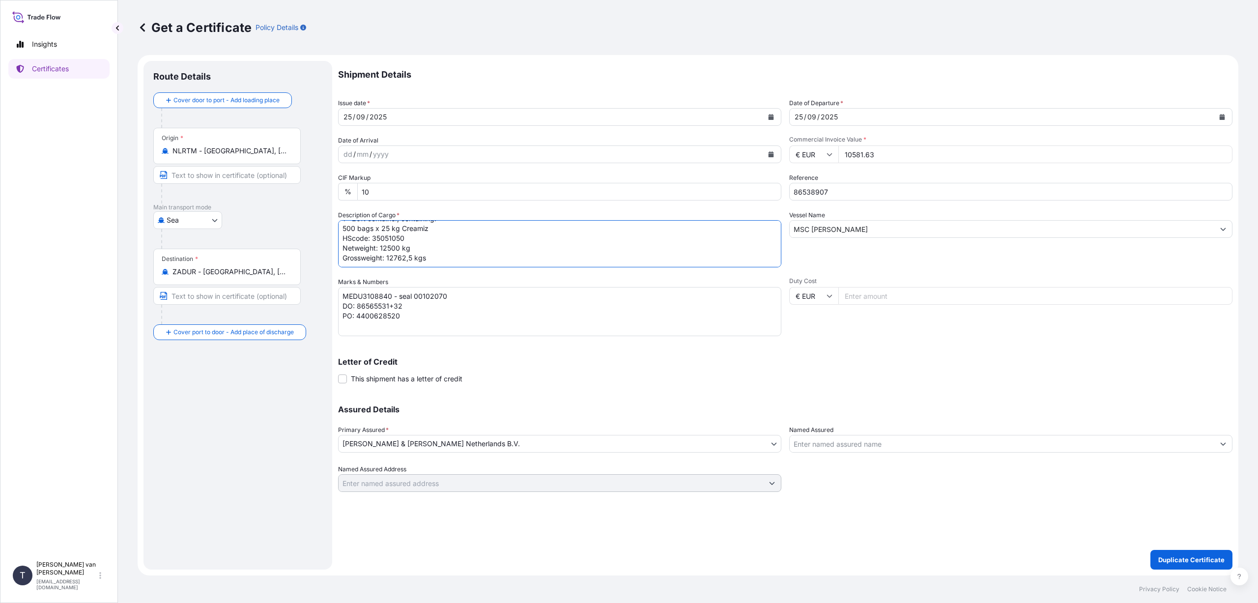
click at [504, 255] on textarea "2x 20ft container, containing: 1576 bags x 25 kg Resistamyl 347 HScode: 3505105…" at bounding box center [559, 243] width 443 height 47
click at [513, 258] on textarea "2x 20ft container, containing: 1576 bags x 25 kg Resistamyl 347 HScode: 3505105…" at bounding box center [559, 243] width 443 height 47
click at [392, 294] on textarea "MEDU3108840 - seal 00102070 FBIU0011472 - seal 00102084 DO: 86565531+32 PO: 440…" at bounding box center [559, 311] width 443 height 49
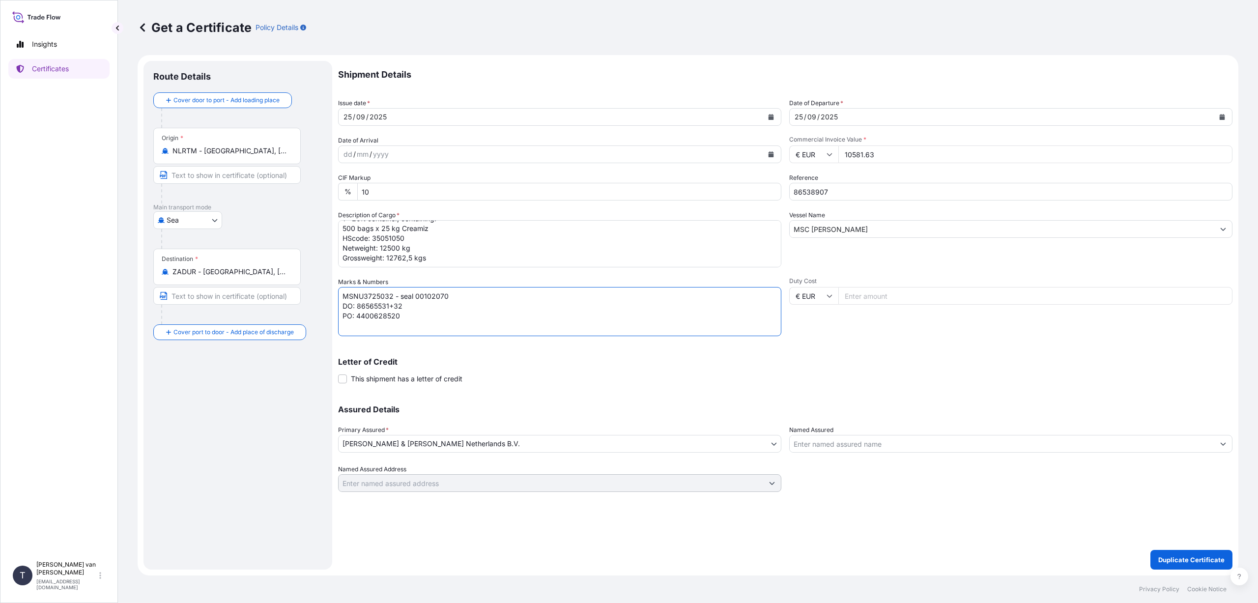
click at [451, 296] on textarea "MEDU3108840 - seal 00102070 FBIU0011472 - seal 00102084 DO: 86565531+32 PO: 440…" at bounding box center [559, 311] width 443 height 49
click at [405, 307] on textarea "MEDU3108840 - seal 00102070 FBIU0011472 - seal 00102084 DO: 86565531+32 PO: 440…" at bounding box center [559, 311] width 443 height 49
click at [404, 319] on textarea "MEDU3108840 - seal 00102070 FBIU0011472 - seal 00102084 DO: 86565531+32 PO: 440…" at bounding box center [559, 311] width 443 height 49
type textarea "MSNU3725032 - seal 00102093 DO: 86538907 PO: 4400623840"
click at [619, 362] on p "Letter of Credit" at bounding box center [785, 362] width 894 height 8
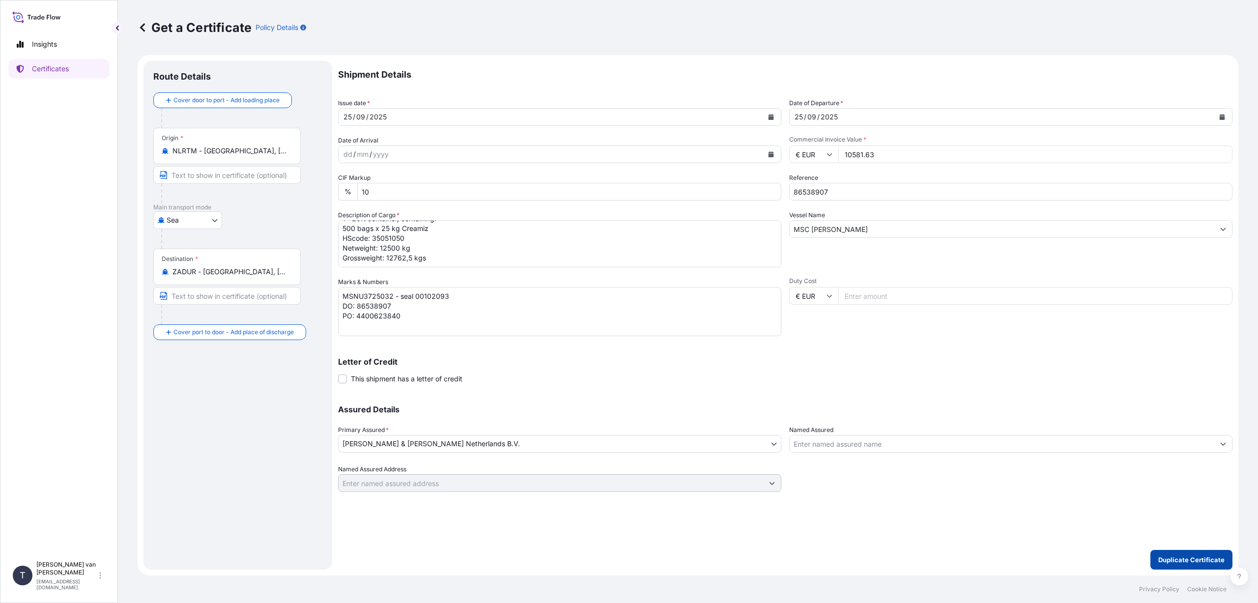
click at [1189, 554] on button "Duplicate Certificate" at bounding box center [1191, 560] width 82 height 20
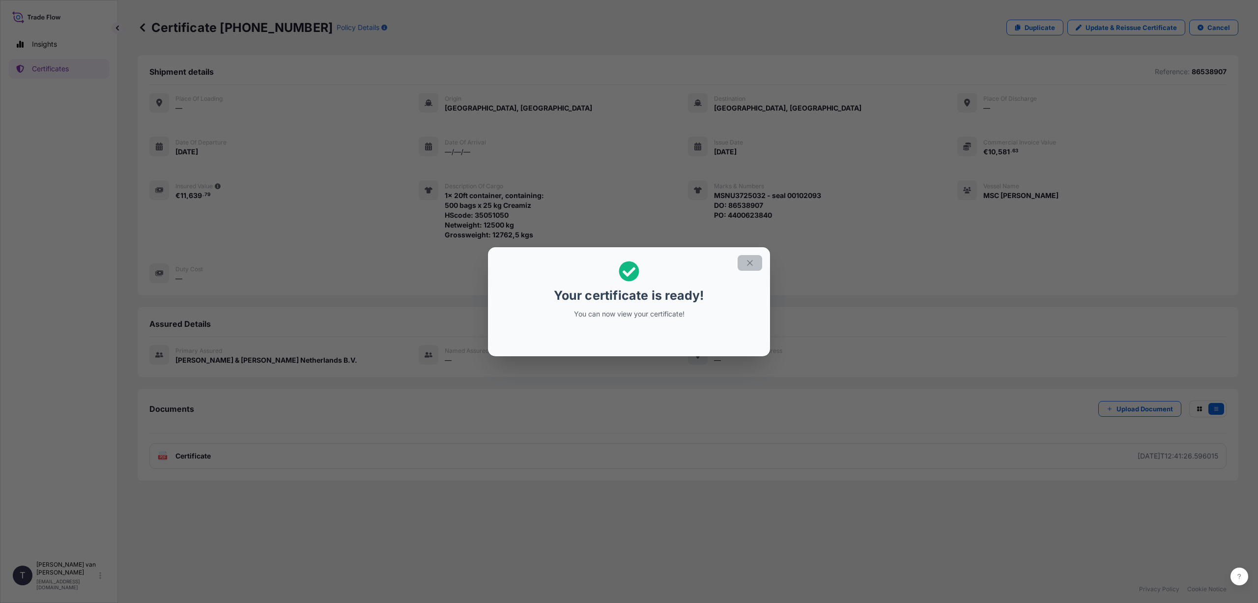
click at [748, 261] on icon "button" at bounding box center [749, 262] width 5 height 5
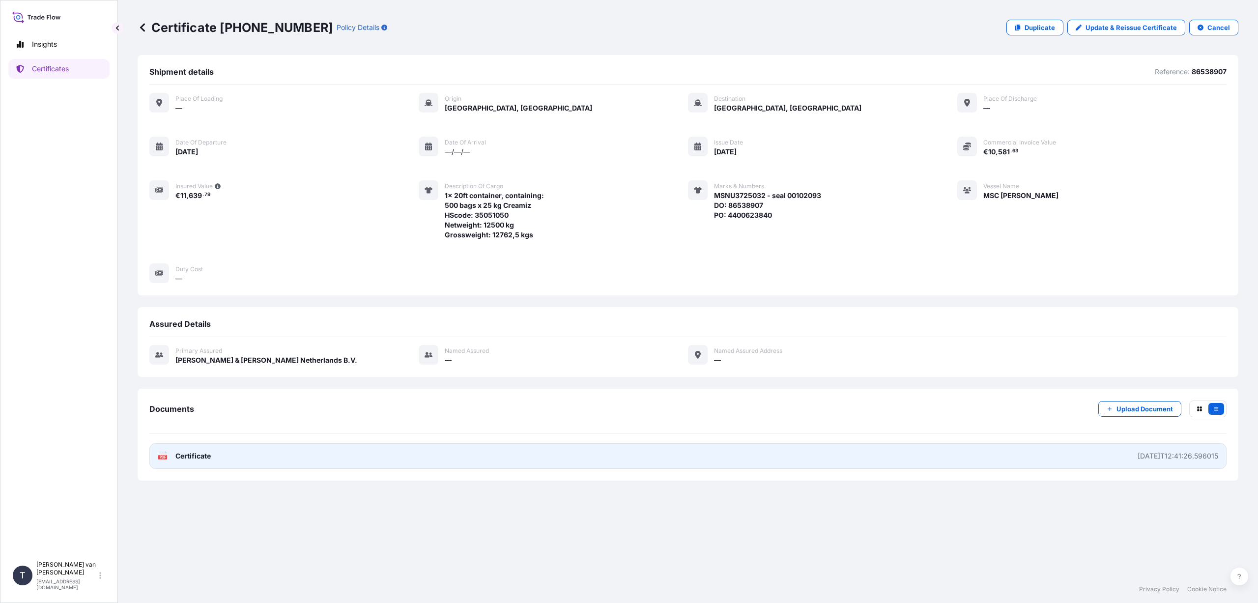
click at [246, 458] on link "PDF Certificate [DATE]T12:41:26.596015" at bounding box center [687, 456] width 1077 height 26
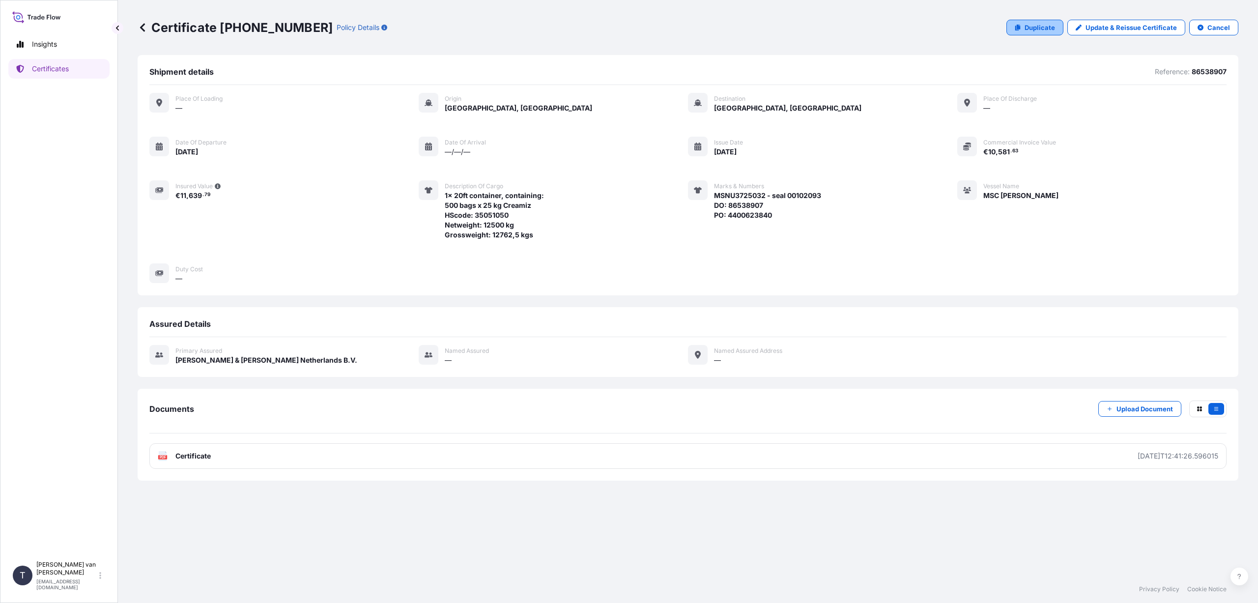
click at [1030, 26] on p "Duplicate" at bounding box center [1039, 28] width 30 height 10
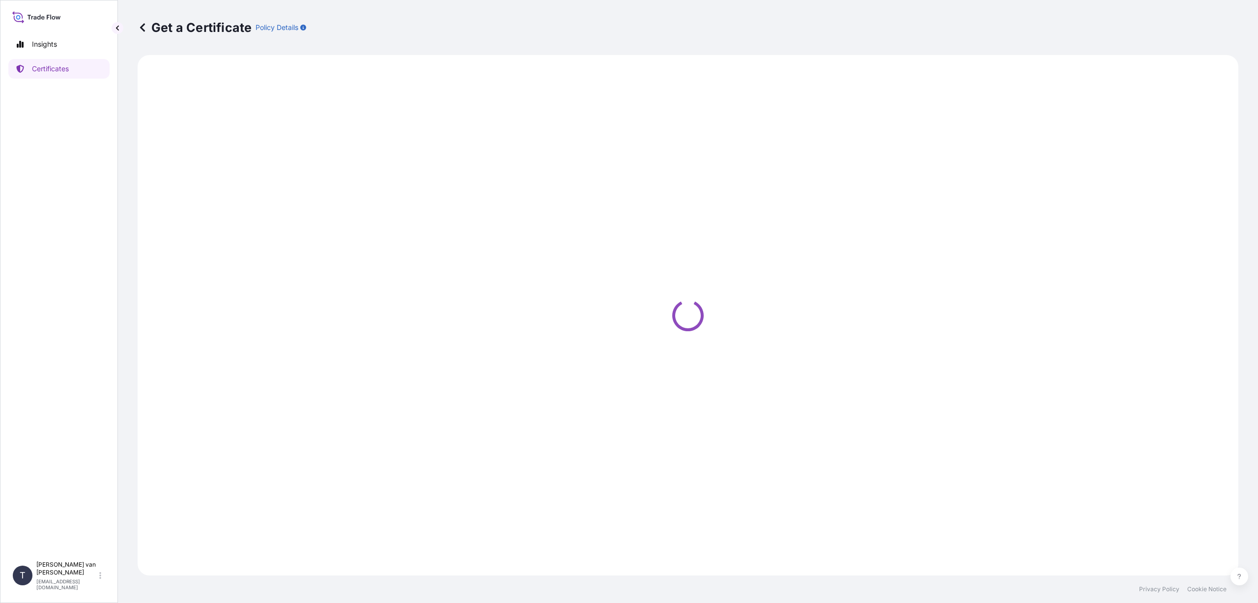
select select "Sea"
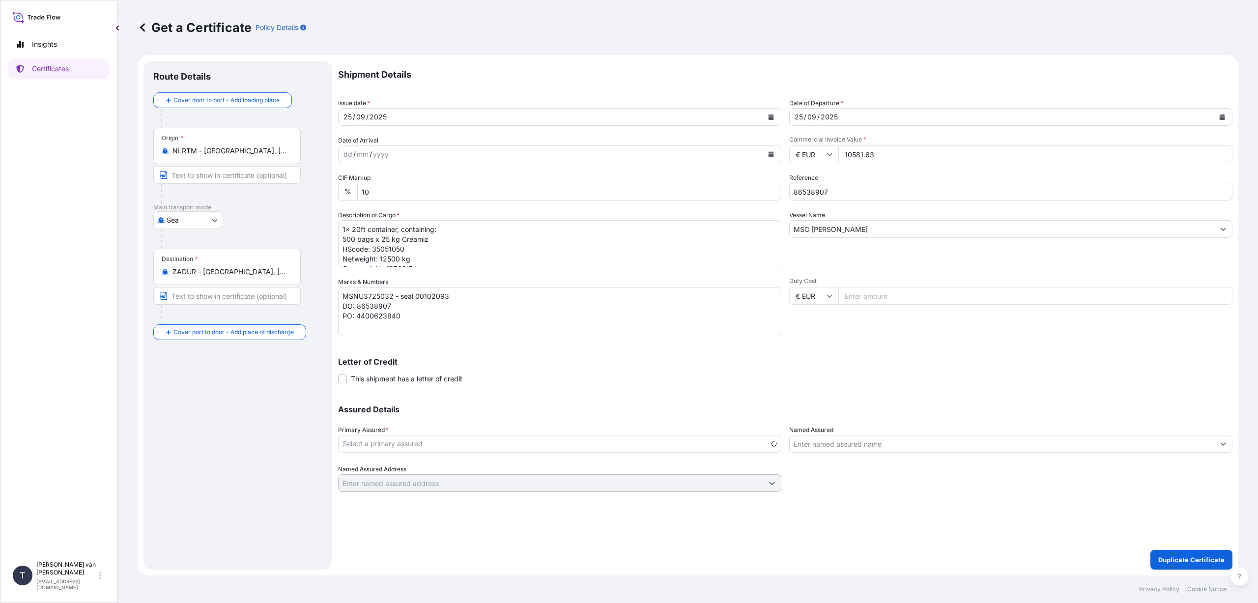
select select "31666"
click at [883, 156] on input "10581.63" at bounding box center [1035, 154] width 394 height 18
click at [848, 155] on input "135267.18" at bounding box center [1035, 154] width 394 height 18
type input "35267.18"
click at [938, 336] on div "Shipment Details Issue date * [DATE] Date of Departure * [DATE] Date of Arrival…" at bounding box center [785, 276] width 894 height 431
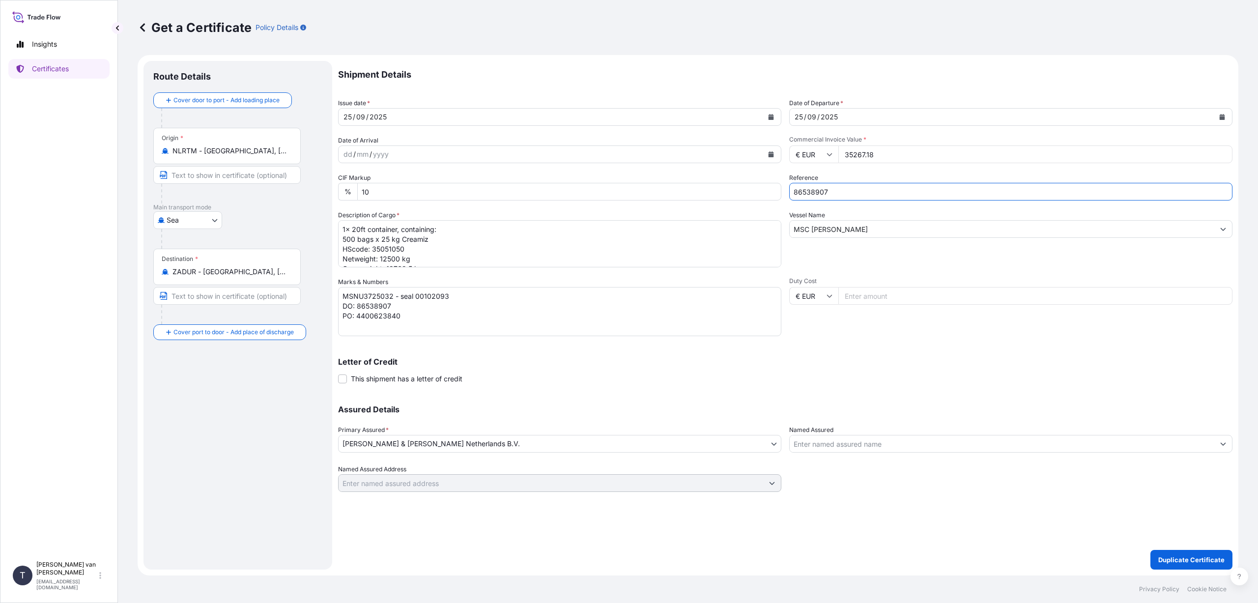
click at [853, 191] on input "86538907" at bounding box center [1010, 192] width 443 height 18
type input "86566107+08"
click at [341, 229] on textarea "1x 20ft container, containing: 500 bags x 25 kg Creamiz HScode: 35051050 Netwei…" at bounding box center [559, 243] width 443 height 47
click at [354, 239] on textarea "1x 20ft container, containing: 500 bags x 25 kg Creamiz HScode: 35051050 Netwei…" at bounding box center [559, 243] width 443 height 47
click at [433, 240] on textarea "1x 20ft container, containing: 500 bags x 25 kg Creamiz HScode: 35051050 Netwei…" at bounding box center [559, 243] width 443 height 47
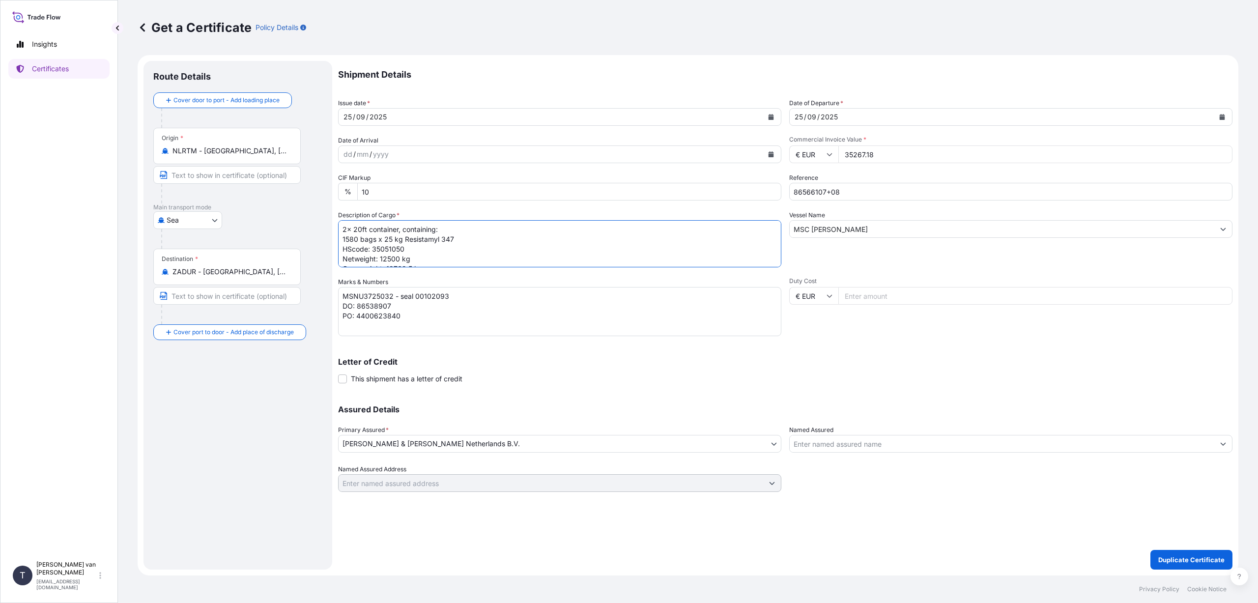
click at [400, 258] on textarea "1x 20ft container, containing: 500 bags x 25 kg Creamiz HScode: 35051050 Netwei…" at bounding box center [559, 243] width 443 height 47
click at [445, 260] on textarea "1x 20ft container, containing: 500 bags x 25 kg Creamiz HScode: 35051050 Netwei…" at bounding box center [559, 243] width 443 height 47
click at [412, 258] on textarea "1x 20ft container, containing: 500 bags x 25 kg Creamiz HScode: 35051050 Netwei…" at bounding box center [559, 243] width 443 height 47
type textarea "2x 20ft container, containing: 1580 bags x 25 kg Resistamyl 347 HScode: 3505105…"
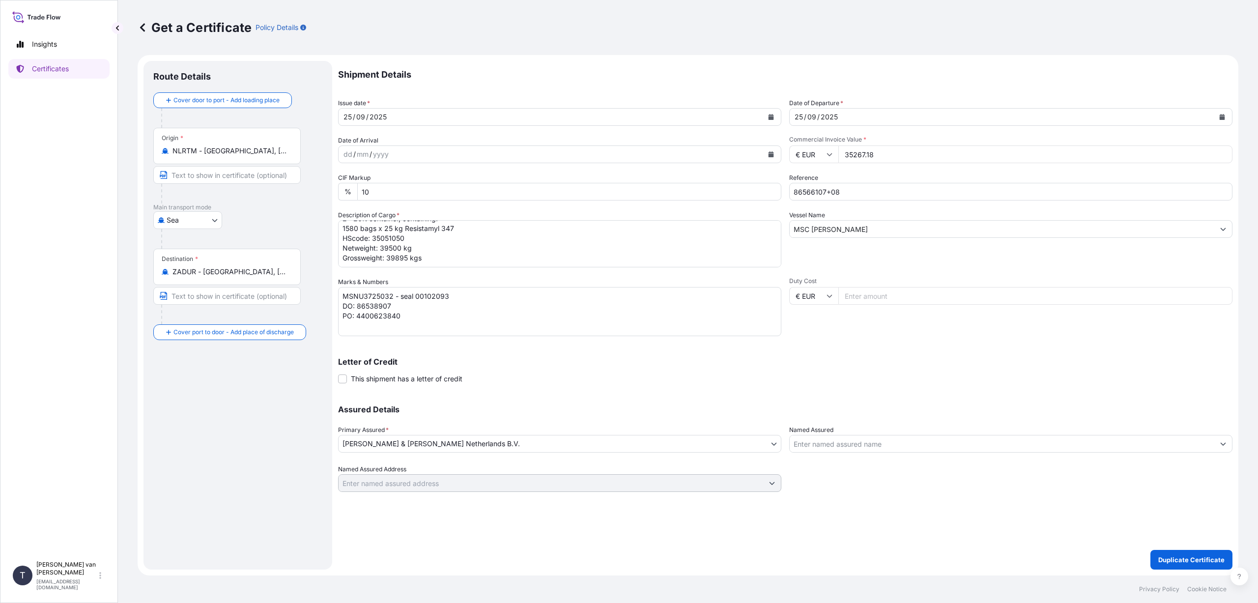
click at [464, 347] on div "Letter of Credit This shipment has a letter of credit Letter of credit * Letter…" at bounding box center [785, 365] width 894 height 38
click at [460, 254] on textarea "1x 20ft container, containing: 500 bags x 25 kg Creamiz HScode: 35051050 Netwei…" at bounding box center [559, 243] width 443 height 47
drag, startPoint x: 450, startPoint y: 295, endPoint x: 328, endPoint y: 292, distance: 122.8
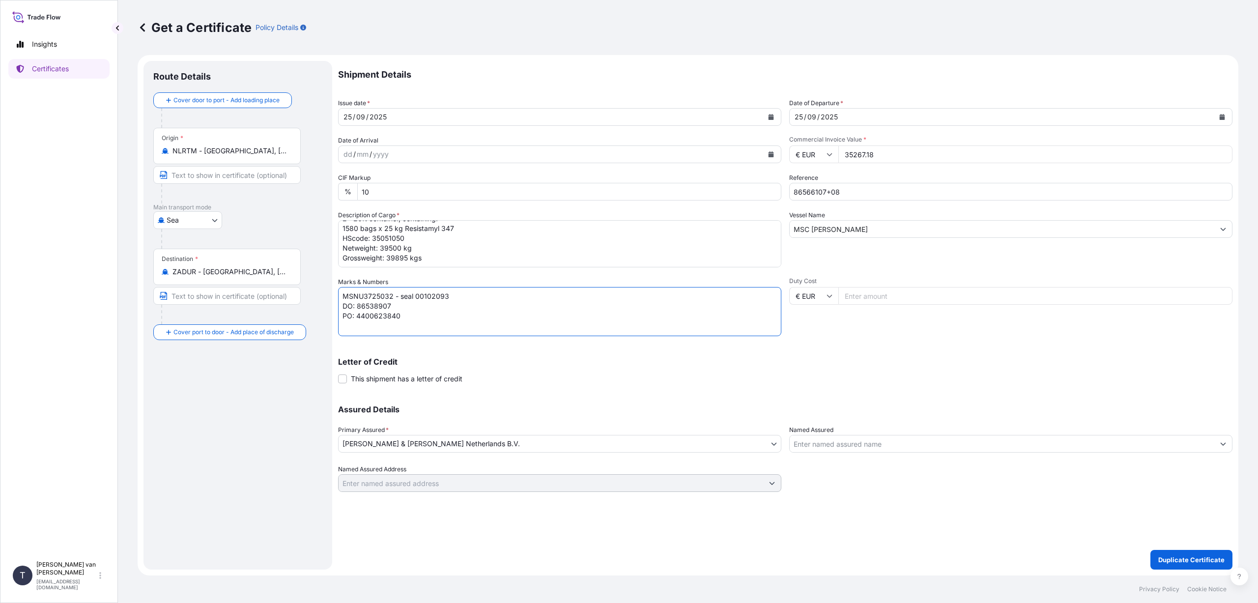
click at [328, 292] on form "Route Details Cover door to port - Add loading place Place of loading Road / [G…" at bounding box center [688, 315] width 1100 height 520
paste textarea "MSNU3725032 - seal 00102093"
click at [392, 295] on textarea "MSNU3725032 - seal 00102093 DO: 86538907 PO: 4400623840" at bounding box center [559, 311] width 443 height 49
click at [449, 295] on textarea "MSNU3725032 - seal 00102093 DO: 86538907 PO: 4400623840" at bounding box center [559, 311] width 443 height 49
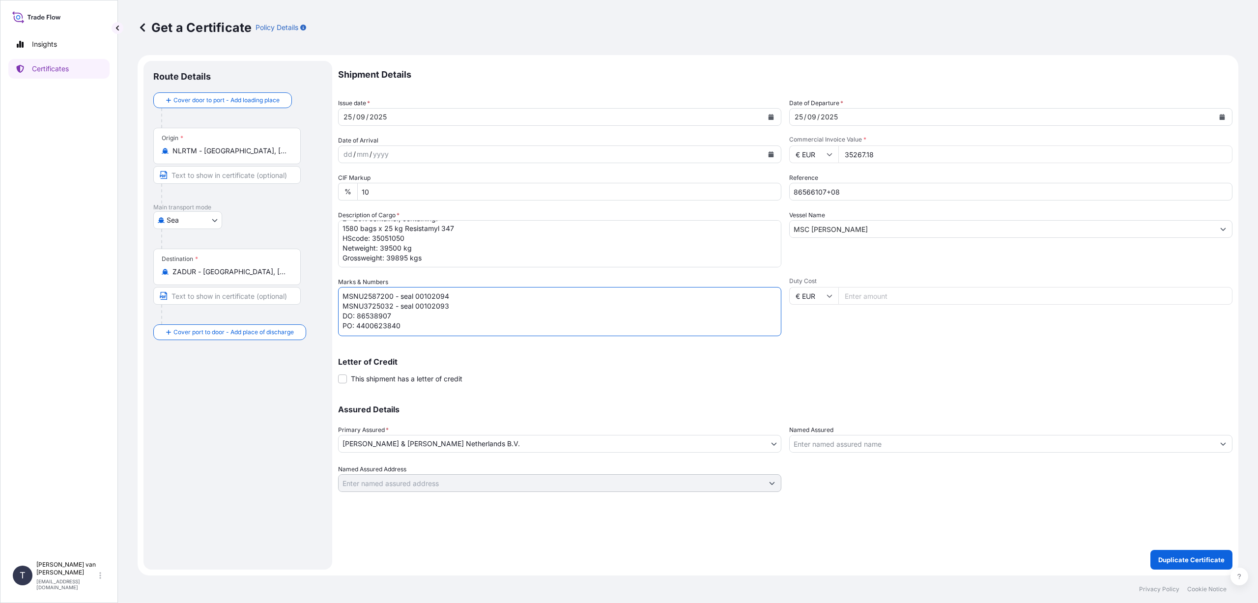
click at [392, 306] on textarea "MSNU3725032 - seal 00102093 DO: 86538907 PO: 4400623840" at bounding box center [559, 311] width 443 height 49
click at [448, 304] on textarea "MSNU3725032 - seal 00102093 DO: 86538907 PO: 4400623840" at bounding box center [559, 311] width 443 height 49
click at [397, 315] on textarea "MSNU3725032 - seal 00102093 DO: 86538907 PO: 4400623840" at bounding box center [559, 311] width 443 height 49
click at [403, 327] on textarea "MSNU3725032 - seal 00102093 DO: 86538907 PO: 4400623840" at bounding box center [559, 311] width 443 height 49
type textarea "MSNU2587200 - seal 00102094 MEDU5962674 - seal 00102078 DO: 86566107+08 PO: 440…"
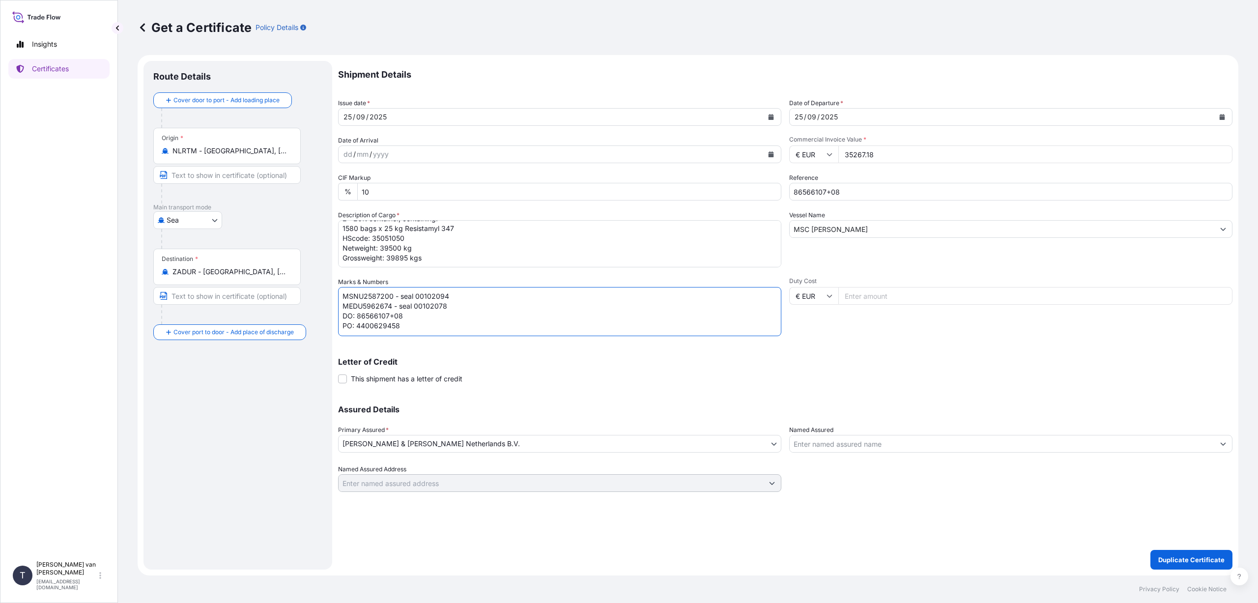
click at [498, 364] on p "Letter of Credit" at bounding box center [785, 362] width 894 height 8
click at [565, 391] on div "Shipment Details Issue date * [DATE] Date of Departure * [DATE] Date of Arrival…" at bounding box center [785, 276] width 894 height 431
click at [566, 252] on textarea "1x 20ft container, containing: 500 bags x 25 kg Creamiz HScode: 35051050 Netwei…" at bounding box center [559, 243] width 443 height 47
click at [1184, 559] on p "Duplicate Certificate" at bounding box center [1191, 560] width 66 height 10
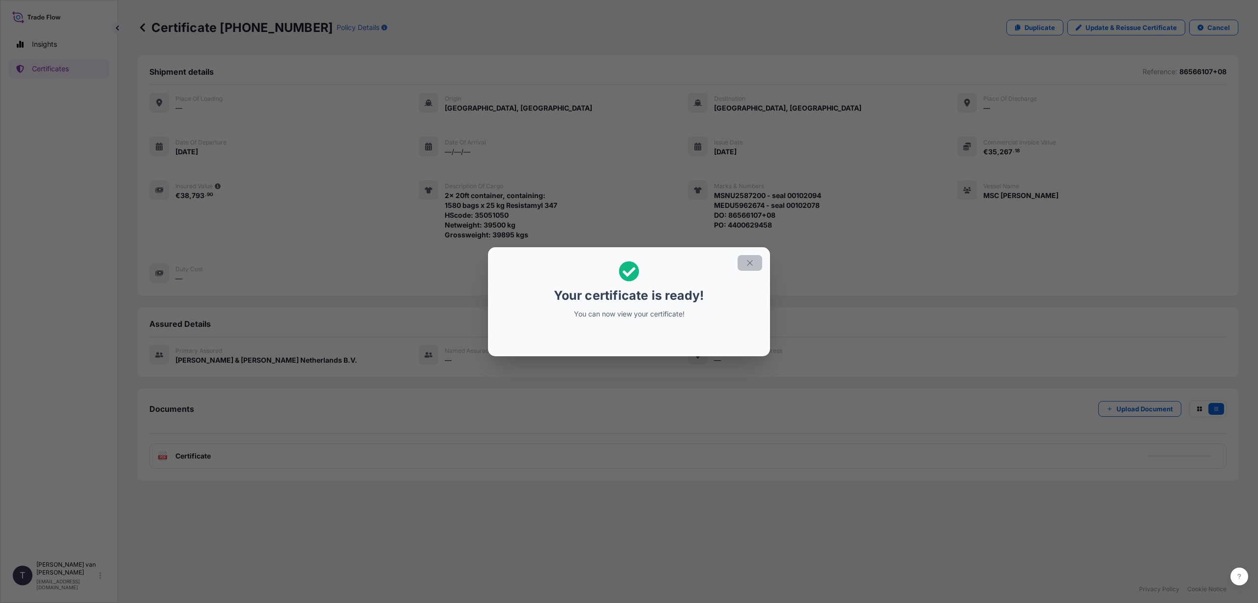
click at [746, 261] on icon "button" at bounding box center [749, 262] width 9 height 9
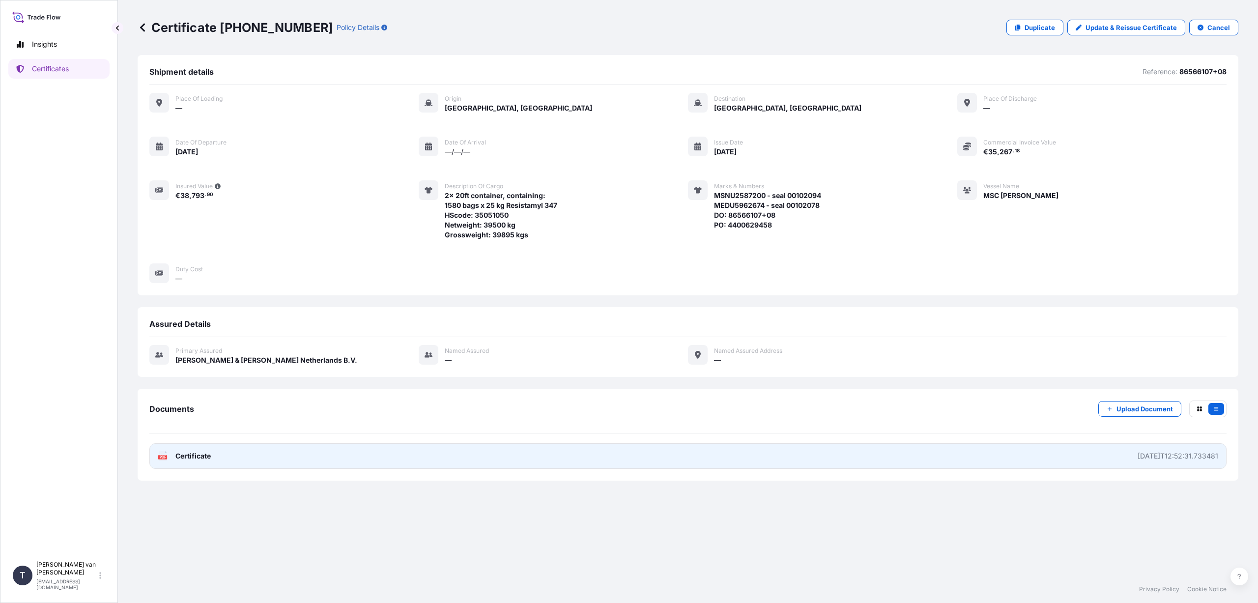
click at [254, 460] on link "PDF Certificate [DATE]T12:52:31.733481" at bounding box center [687, 456] width 1077 height 26
